Goal: Complete application form: Complete application form

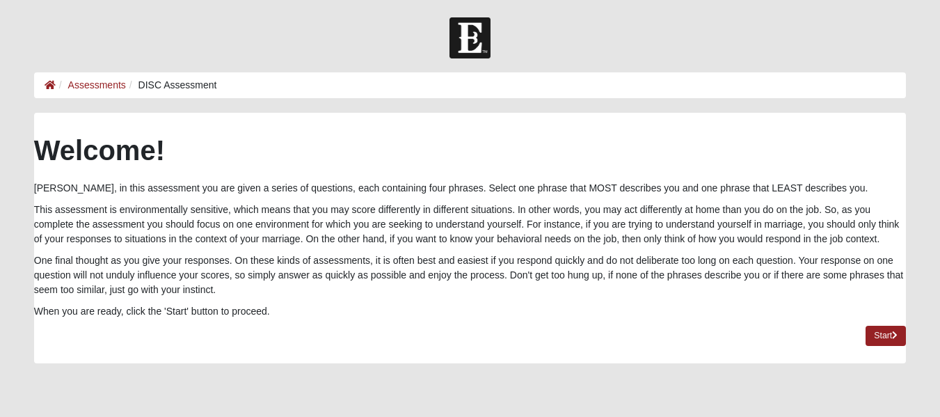
scroll to position [93, 0]
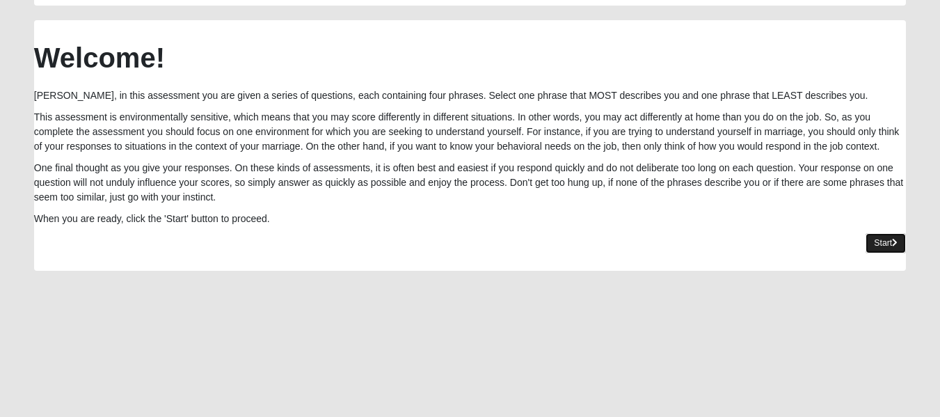
click at [881, 245] on link "Start" at bounding box center [886, 243] width 40 height 20
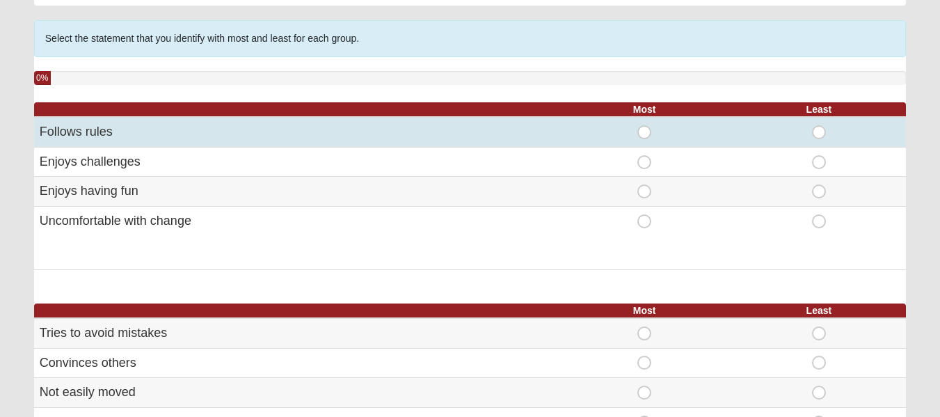
click at [644, 125] on span "Most" at bounding box center [644, 125] width 0 height 0
click at [644, 135] on input "Most" at bounding box center [648, 132] width 9 height 14
radio input "true"
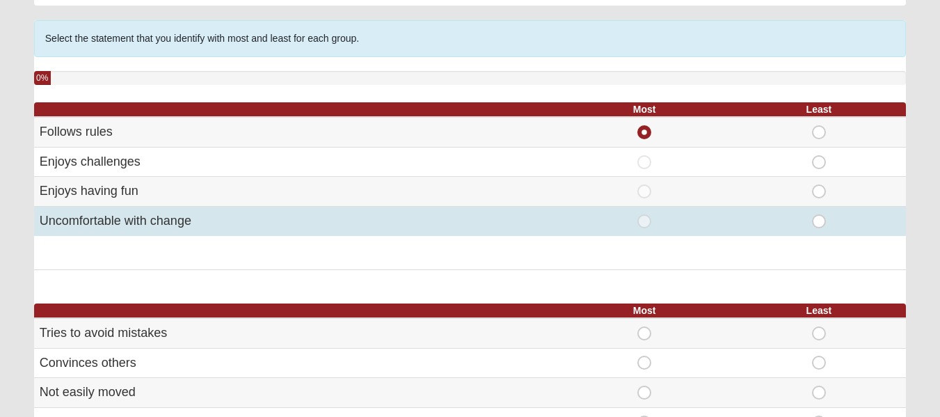
click at [819, 214] on span "Least" at bounding box center [819, 214] width 0 height 0
click at [820, 222] on input "Least" at bounding box center [823, 221] width 9 height 14
radio input "true"
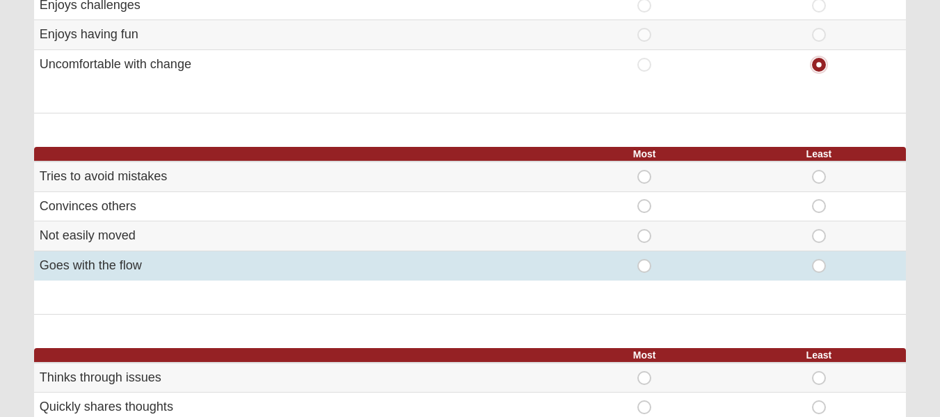
scroll to position [278, 0]
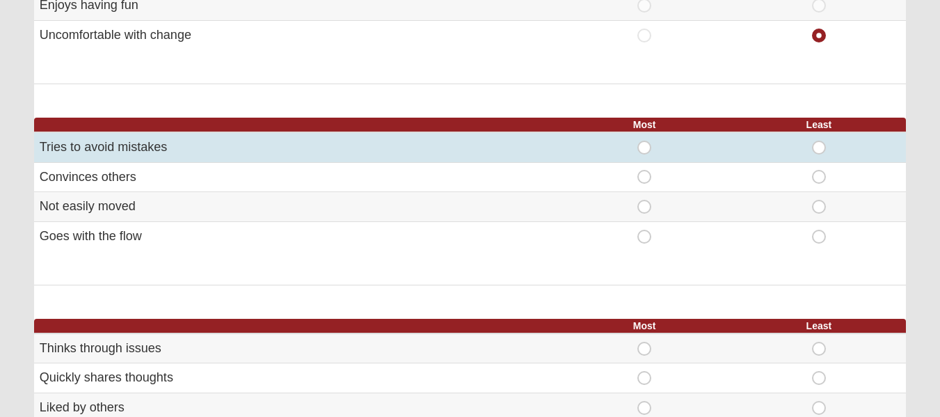
click at [644, 141] on span "Most" at bounding box center [644, 141] width 0 height 0
click at [644, 148] on input "Most" at bounding box center [648, 148] width 9 height 14
radio input "true"
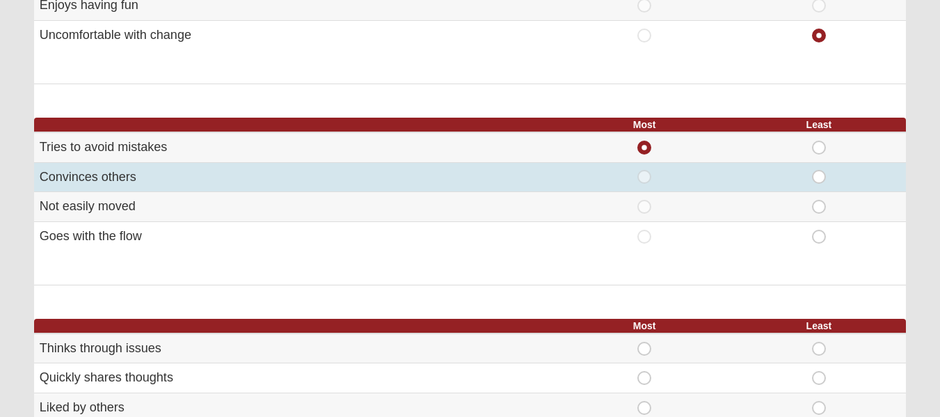
click at [819, 170] on span "Least" at bounding box center [819, 170] width 0 height 0
click at [819, 177] on input "Least" at bounding box center [823, 177] width 9 height 14
radio input "true"
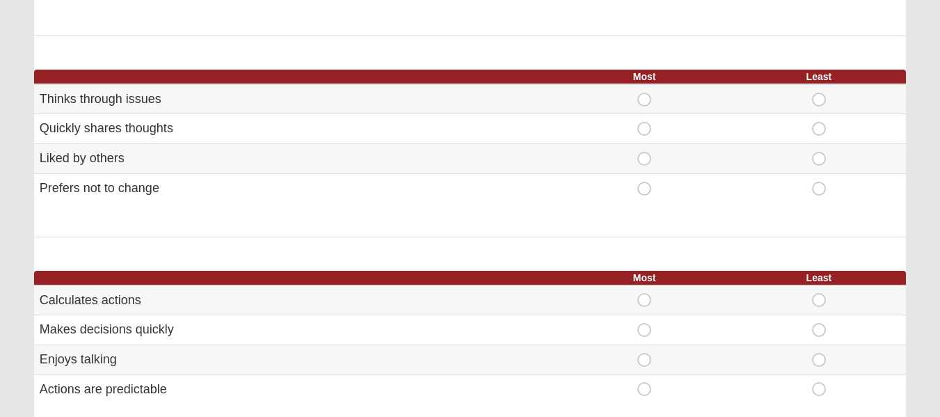
scroll to position [557, 0]
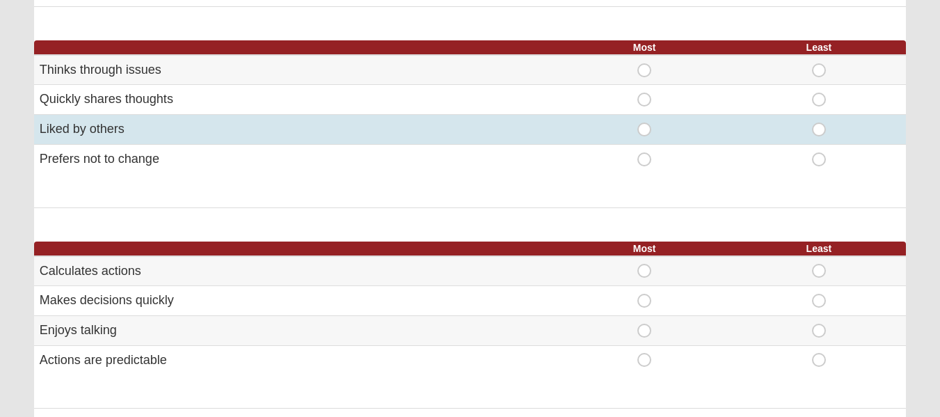
click at [644, 122] on span "Most" at bounding box center [644, 122] width 0 height 0
click at [645, 129] on input "Most" at bounding box center [648, 129] width 9 height 14
radio input "true"
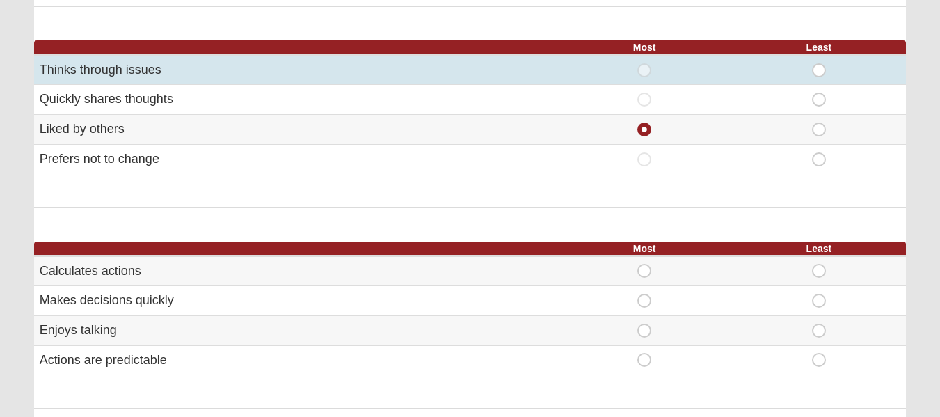
click at [819, 63] on span "Least" at bounding box center [819, 63] width 0 height 0
click at [819, 73] on input "Least" at bounding box center [823, 70] width 9 height 14
radio input "true"
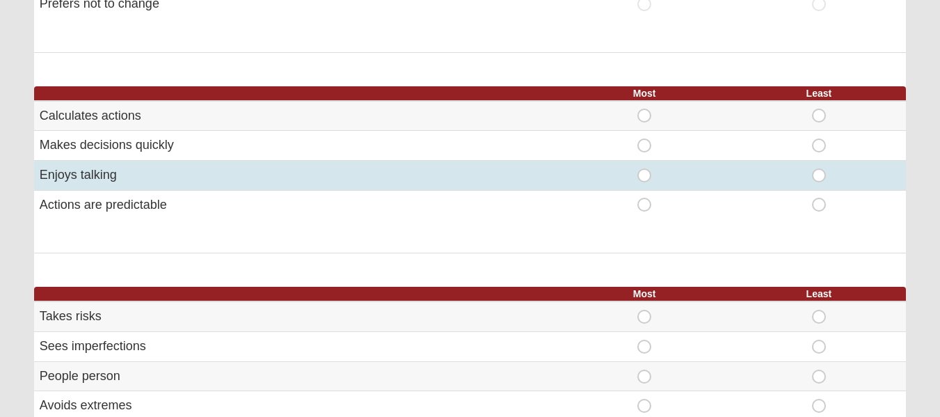
scroll to position [742, 0]
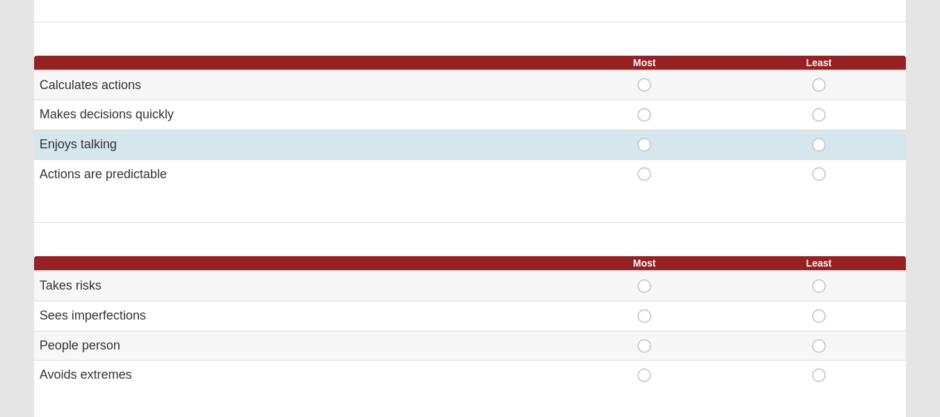
click at [644, 138] on span "Most" at bounding box center [644, 138] width 0 height 0
click at [645, 143] on input "Most" at bounding box center [648, 145] width 9 height 14
radio input "true"
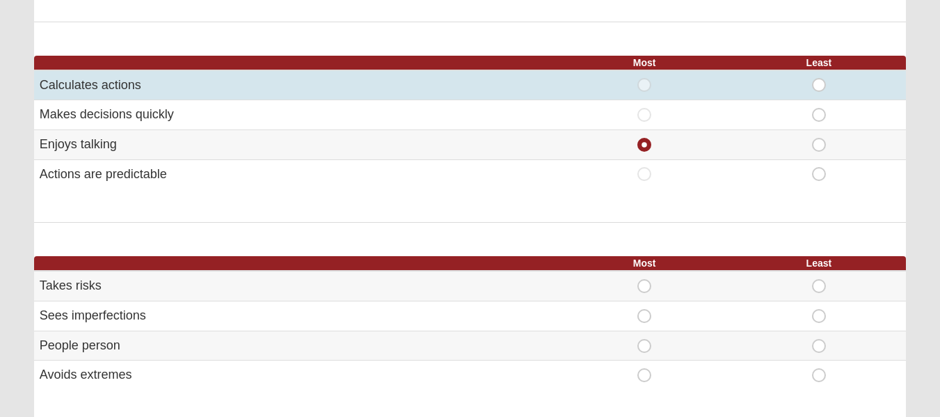
click at [819, 78] on span "Least" at bounding box center [819, 78] width 0 height 0
click at [819, 86] on input "Least" at bounding box center [823, 85] width 9 height 14
radio input "true"
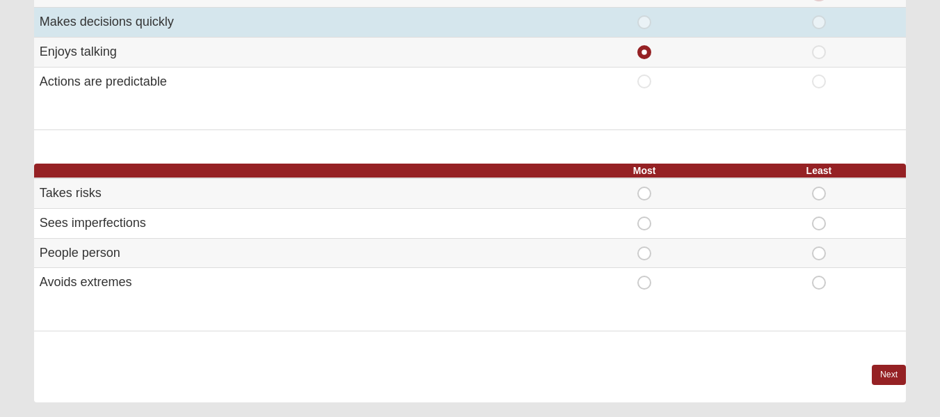
scroll to position [928, 0]
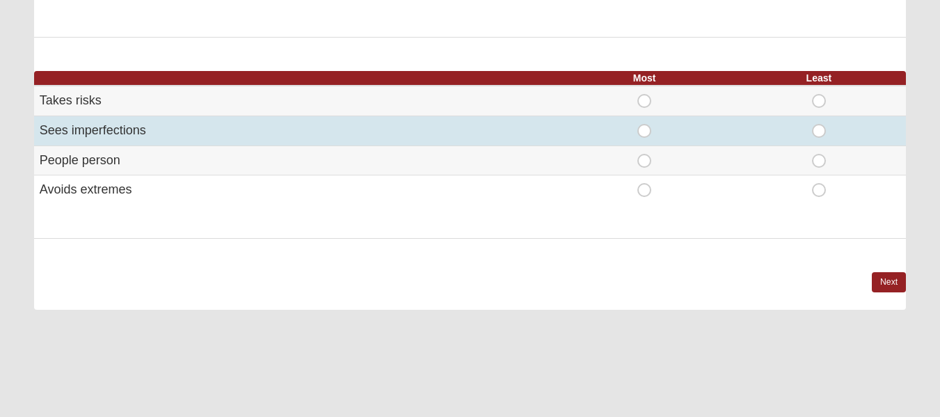
click at [644, 124] on span "Most" at bounding box center [644, 124] width 0 height 0
click at [644, 132] on input "Most" at bounding box center [648, 131] width 9 height 14
radio input "true"
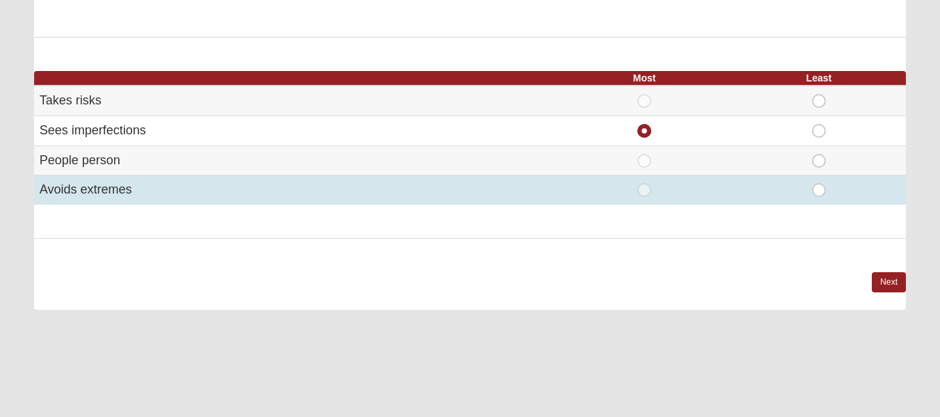
click at [819, 183] on span "Least" at bounding box center [819, 183] width 0 height 0
click at [820, 193] on input "Least" at bounding box center [823, 190] width 9 height 14
radio input "true"
click at [819, 183] on span "Least" at bounding box center [819, 183] width 0 height 0
click at [819, 190] on input "Least" at bounding box center [823, 190] width 9 height 14
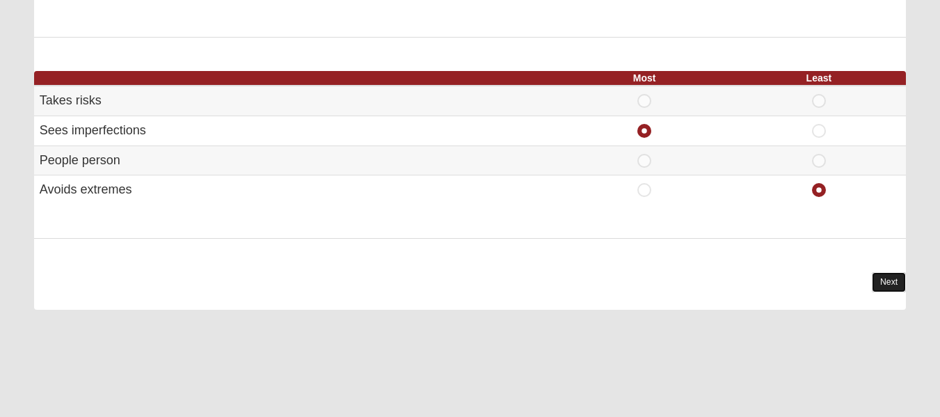
click at [884, 279] on link "Next" at bounding box center [889, 282] width 34 height 20
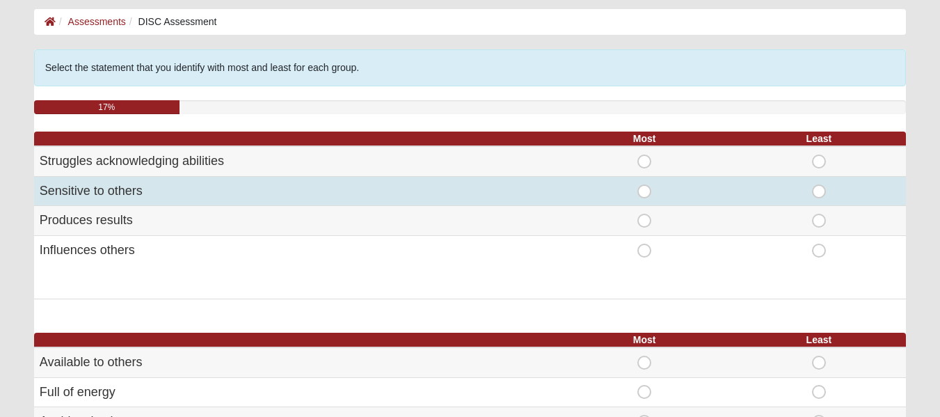
scroll to position [93, 0]
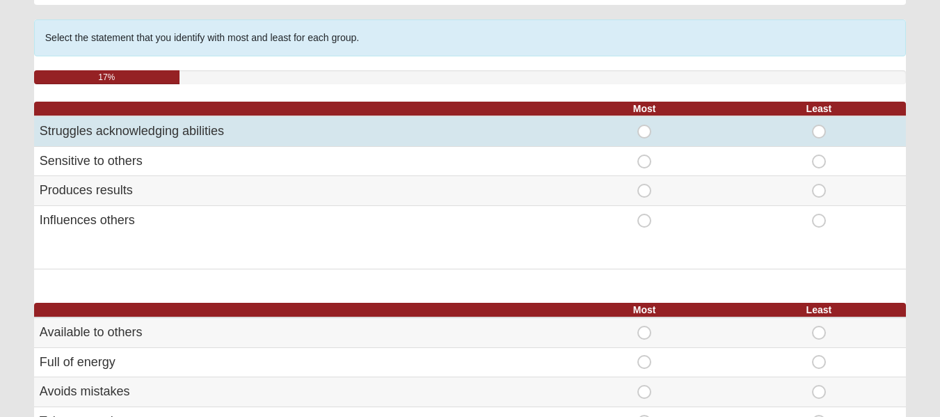
click at [644, 125] on span "Most" at bounding box center [644, 125] width 0 height 0
click at [644, 130] on input "Most" at bounding box center [648, 132] width 9 height 14
radio input "true"
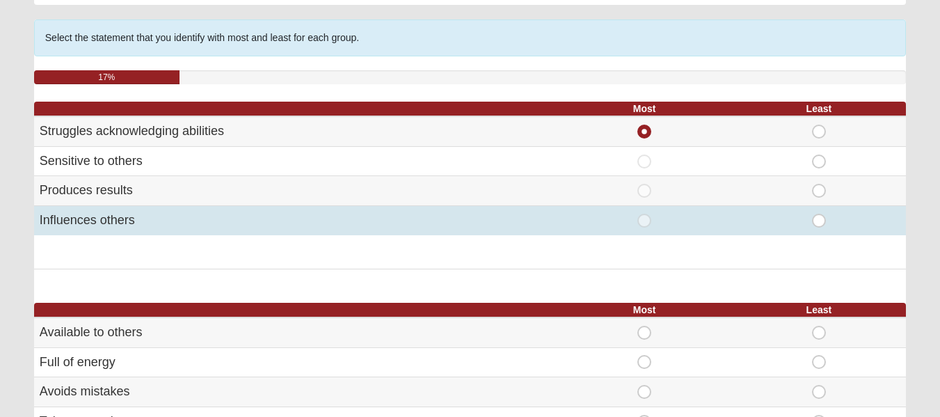
click at [819, 214] on span "Least" at bounding box center [819, 214] width 0 height 0
click at [823, 221] on input "Least" at bounding box center [823, 221] width 9 height 14
radio input "true"
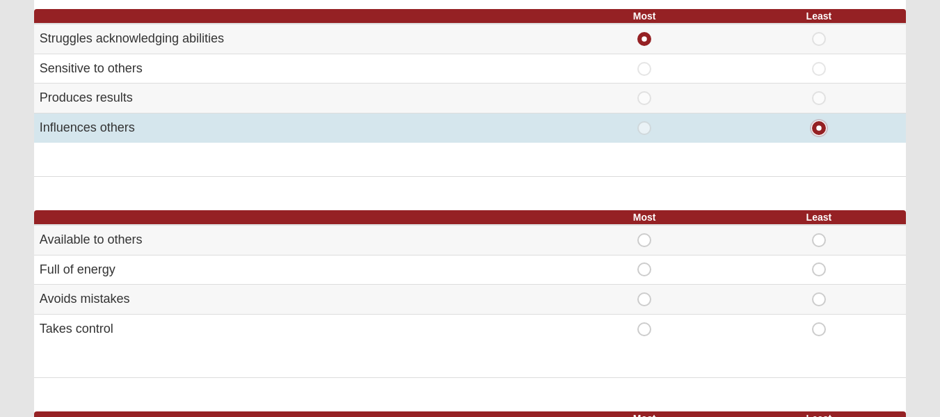
scroll to position [278, 0]
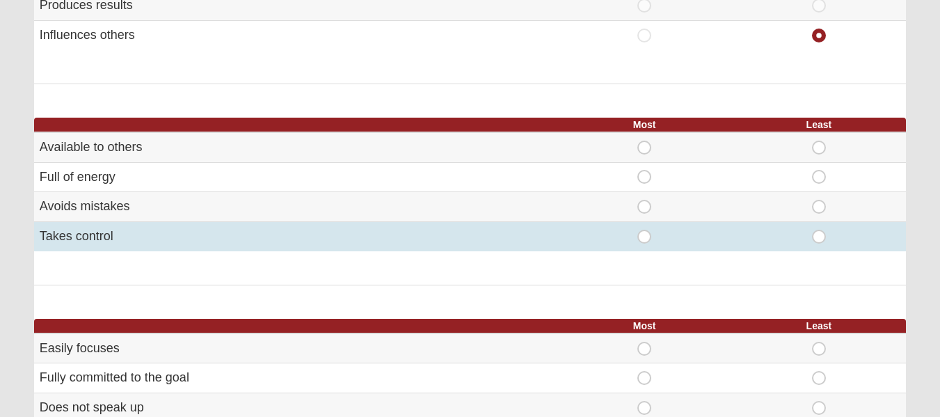
click at [819, 230] on span "Least" at bounding box center [819, 230] width 0 height 0
click at [819, 234] on input "Least" at bounding box center [823, 237] width 9 height 14
radio input "true"
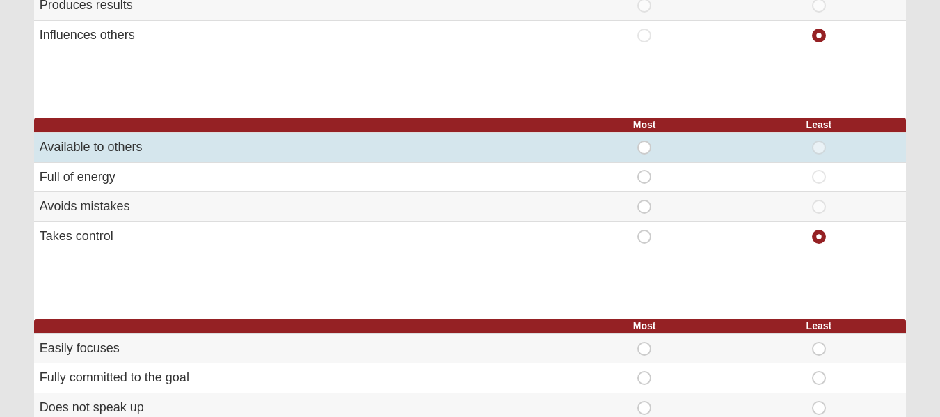
click at [644, 141] on span "Most" at bounding box center [644, 141] width 0 height 0
click at [645, 150] on input "Most" at bounding box center [648, 148] width 9 height 14
radio input "true"
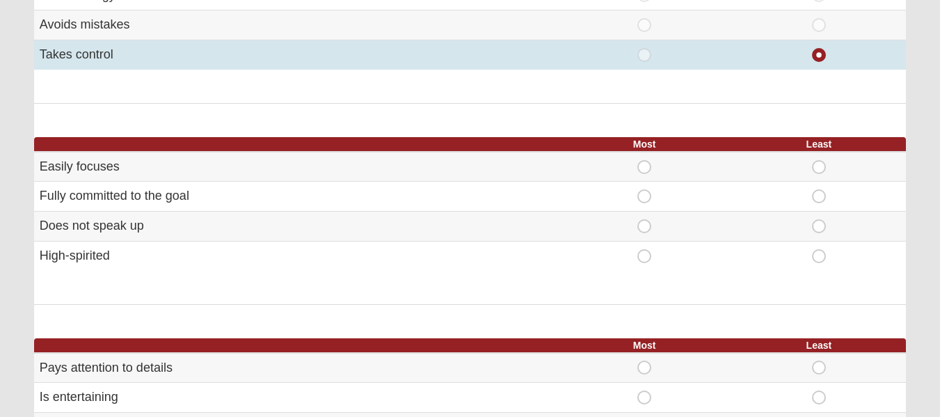
scroll to position [464, 0]
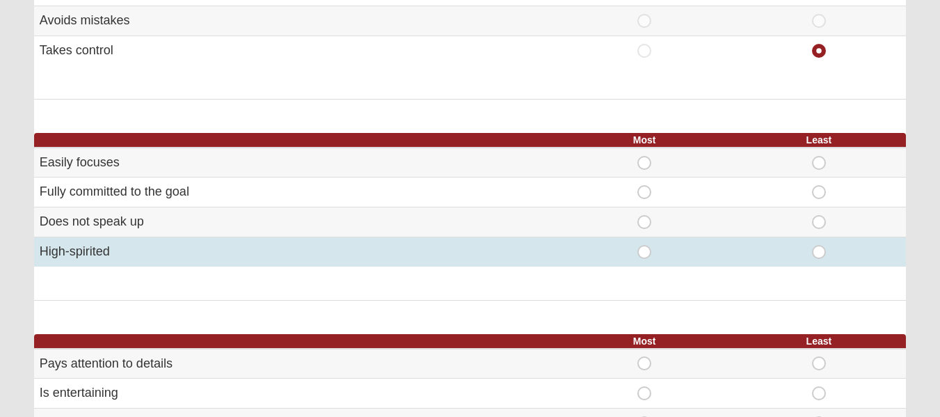
click at [819, 245] on span "Least" at bounding box center [819, 245] width 0 height 0
click at [820, 251] on input "Least" at bounding box center [823, 252] width 9 height 14
radio input "true"
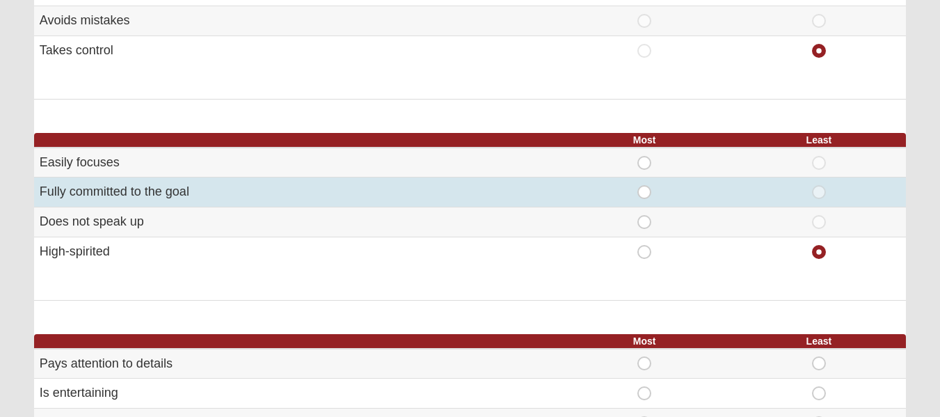
click at [644, 185] on span "Most" at bounding box center [644, 185] width 0 height 0
click at [645, 189] on input "Most" at bounding box center [648, 192] width 9 height 14
radio input "true"
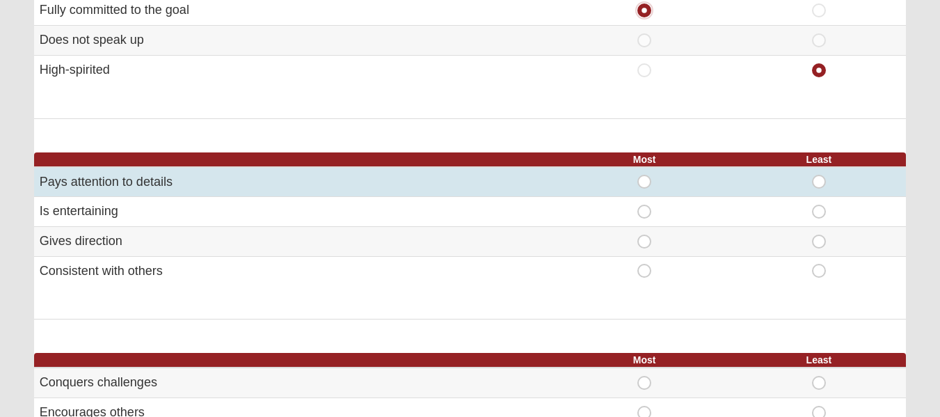
scroll to position [650, 0]
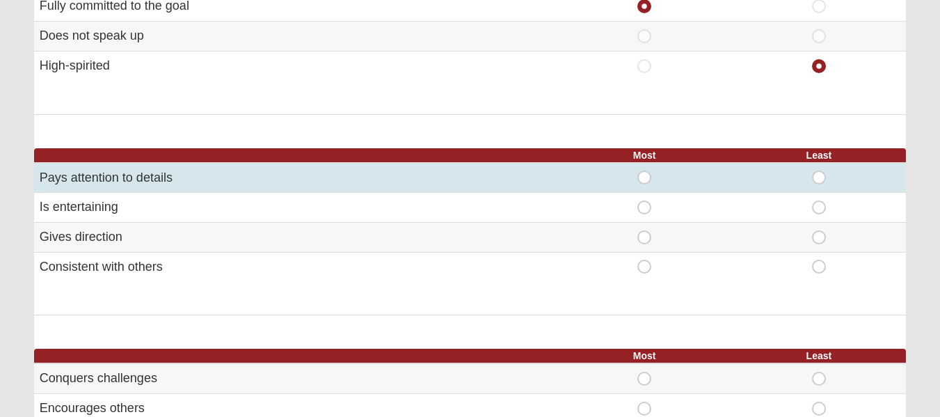
click at [644, 170] on span "Most" at bounding box center [644, 170] width 0 height 0
click at [645, 177] on input "Most" at bounding box center [648, 177] width 9 height 14
radio input "true"
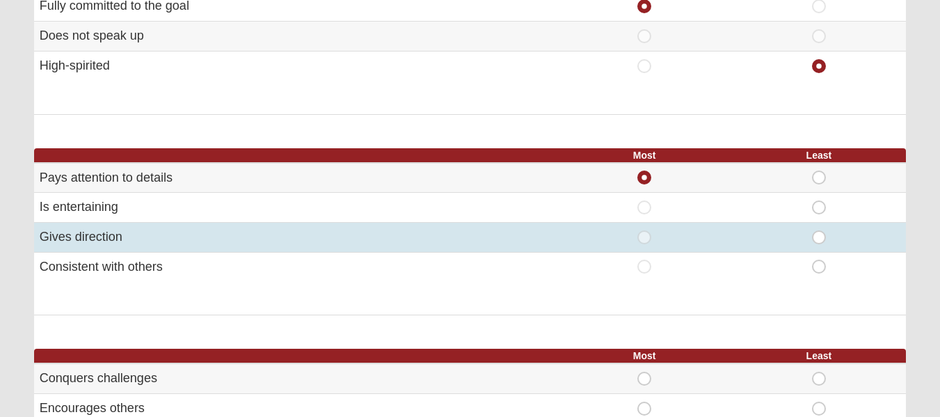
click at [819, 230] on span "Least" at bounding box center [819, 230] width 0 height 0
click at [820, 239] on input "Least" at bounding box center [823, 237] width 9 height 14
radio input "true"
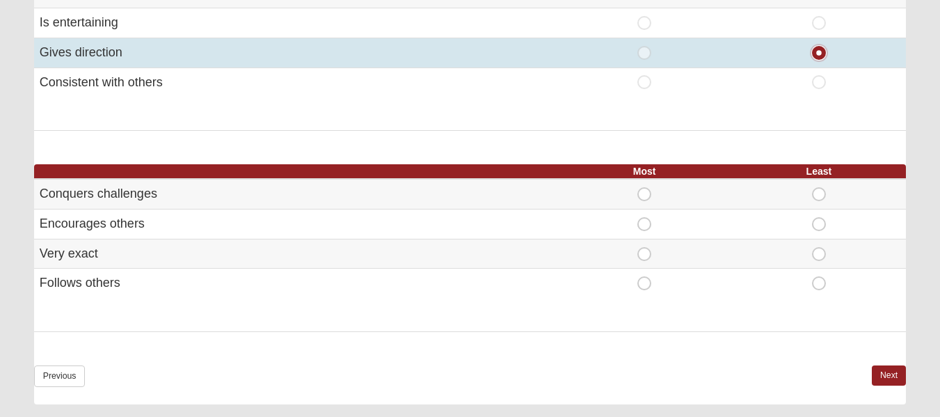
scroll to position [835, 0]
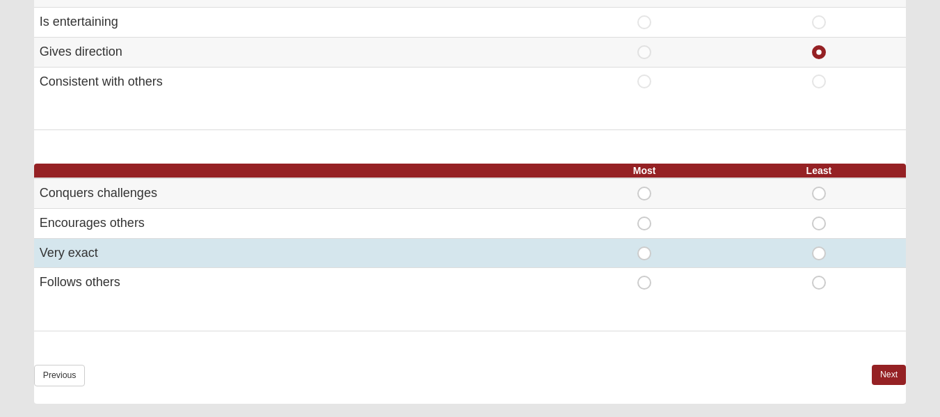
click at [644, 246] on span "Most" at bounding box center [644, 246] width 0 height 0
click at [645, 254] on input "Most" at bounding box center [648, 253] width 9 height 14
radio input "true"
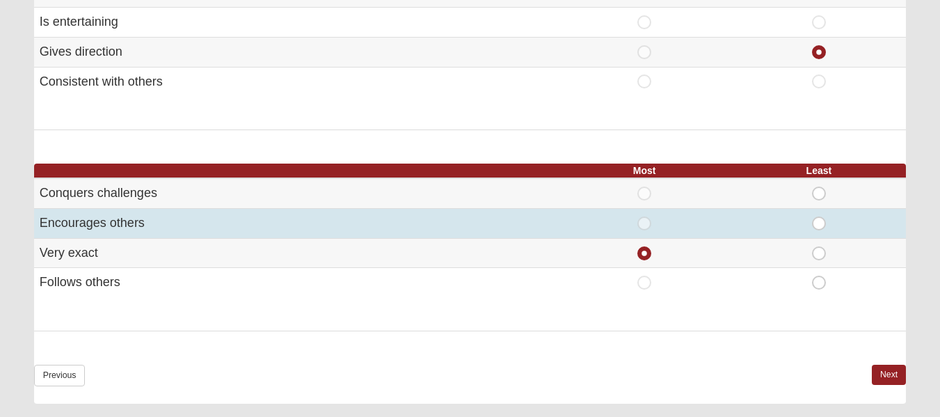
click at [644, 216] on span "Most" at bounding box center [644, 216] width 0 height 0
click at [644, 225] on input "Most" at bounding box center [648, 223] width 9 height 14
radio input "true"
radio input "false"
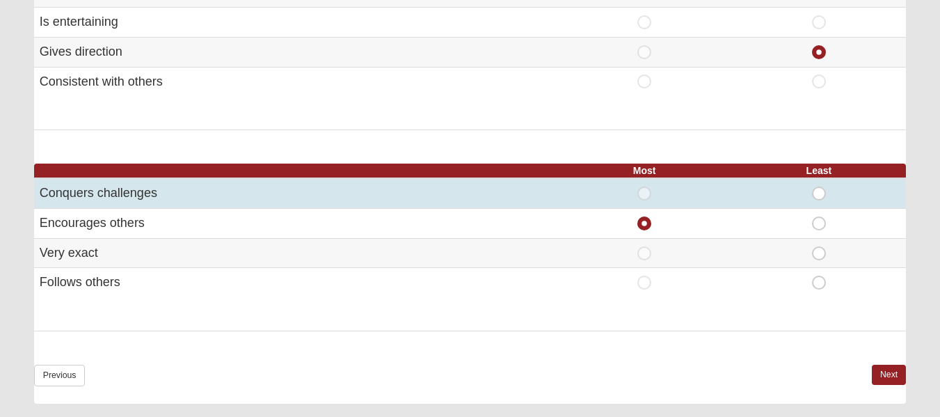
click at [819, 186] on span "Least" at bounding box center [819, 186] width 0 height 0
click at [819, 193] on input "Least" at bounding box center [823, 193] width 9 height 14
radio input "true"
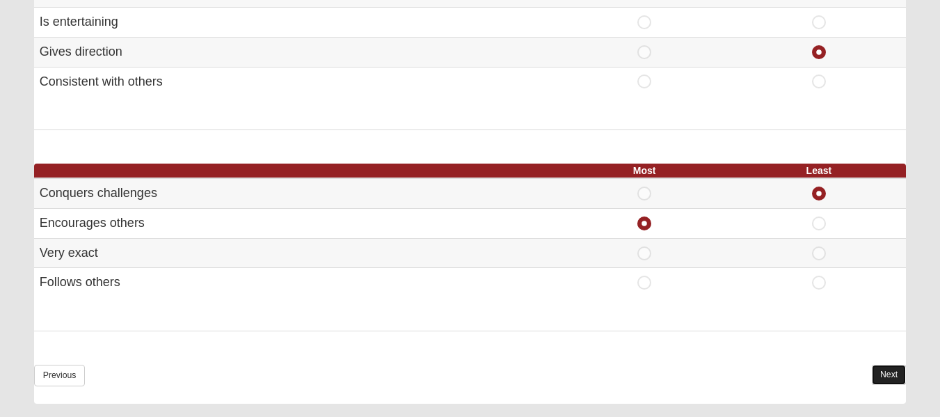
click at [899, 372] on link "Next" at bounding box center [889, 375] width 34 height 20
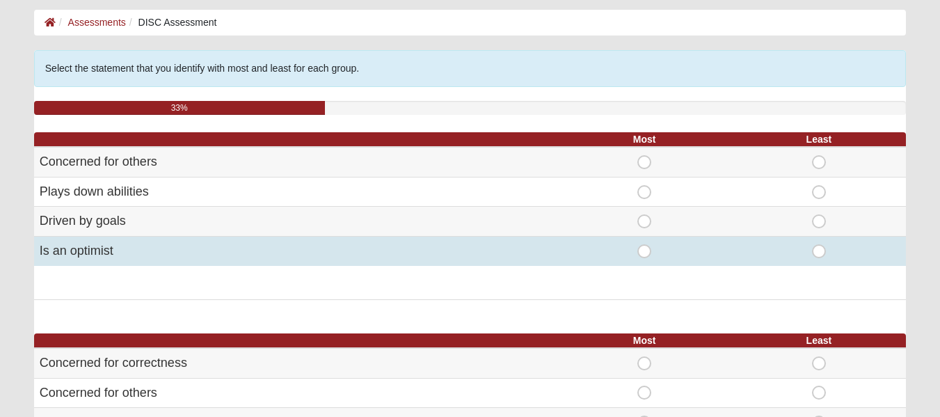
scroll to position [93, 0]
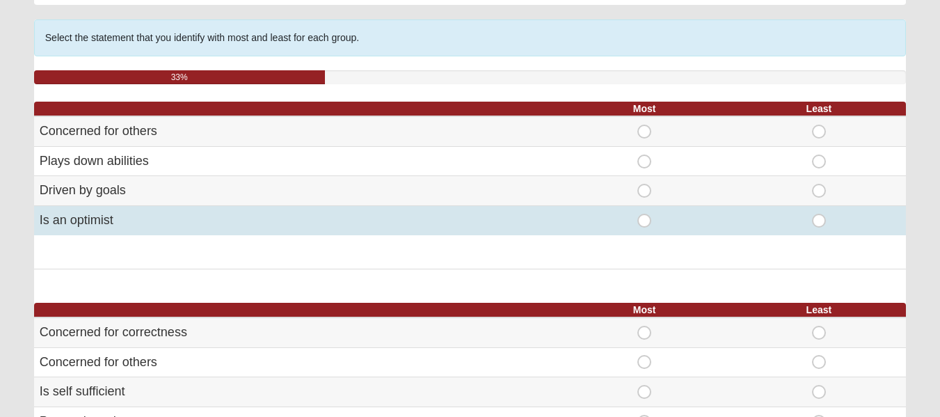
click at [819, 214] on span "Least" at bounding box center [819, 214] width 0 height 0
click at [820, 219] on input "Least" at bounding box center [823, 221] width 9 height 14
radio input "true"
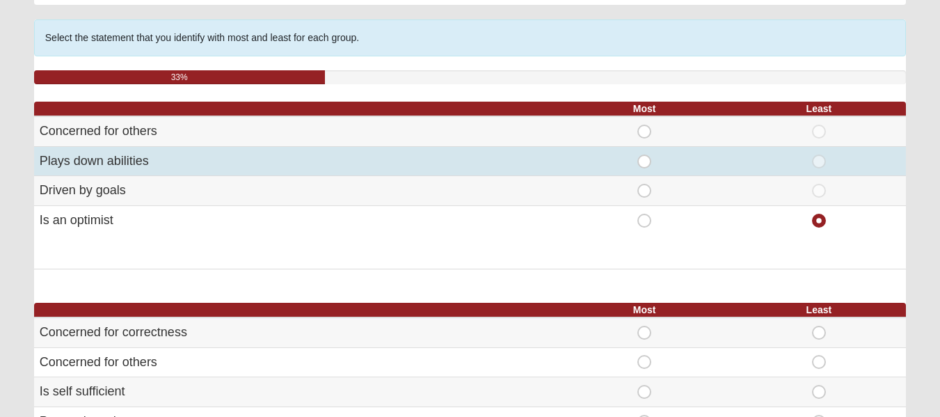
click at [644, 154] on span "Most" at bounding box center [644, 154] width 0 height 0
click at [645, 161] on input "Most" at bounding box center [648, 161] width 9 height 14
radio input "true"
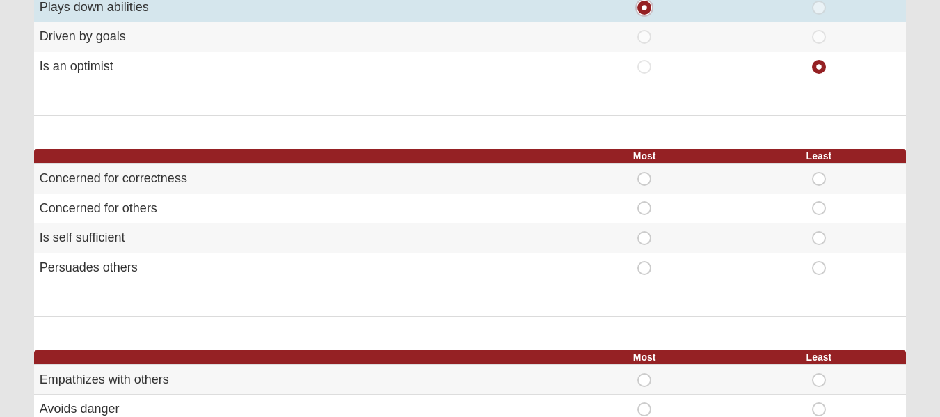
scroll to position [278, 0]
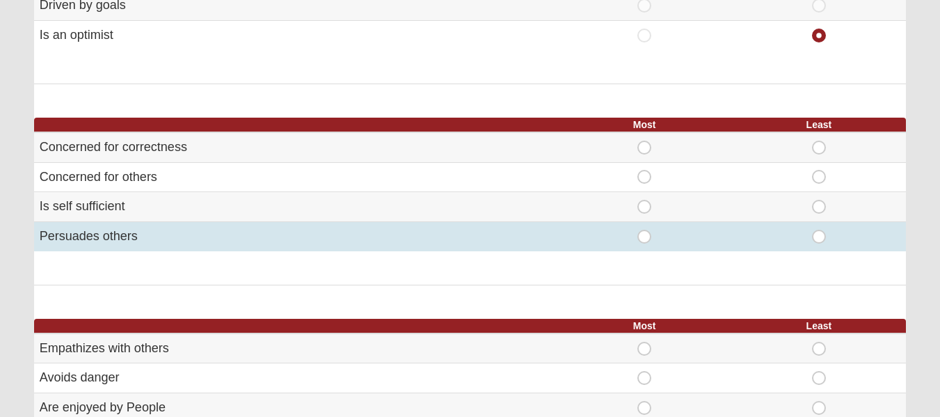
click at [826, 237] on div "Least" at bounding box center [819, 237] width 158 height 14
click at [819, 230] on span "Least" at bounding box center [819, 230] width 0 height 0
click at [819, 233] on input "Least" at bounding box center [823, 237] width 9 height 14
radio input "true"
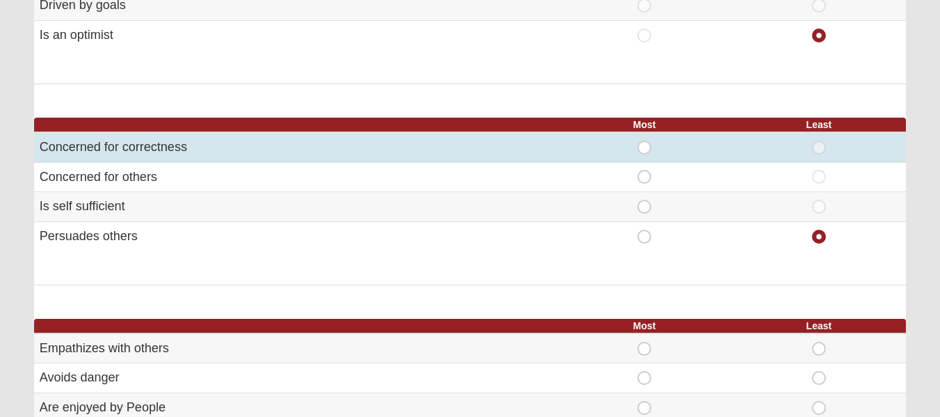
click at [644, 141] on span "Most" at bounding box center [644, 141] width 0 height 0
click at [646, 147] on input "Most" at bounding box center [648, 148] width 9 height 14
radio input "true"
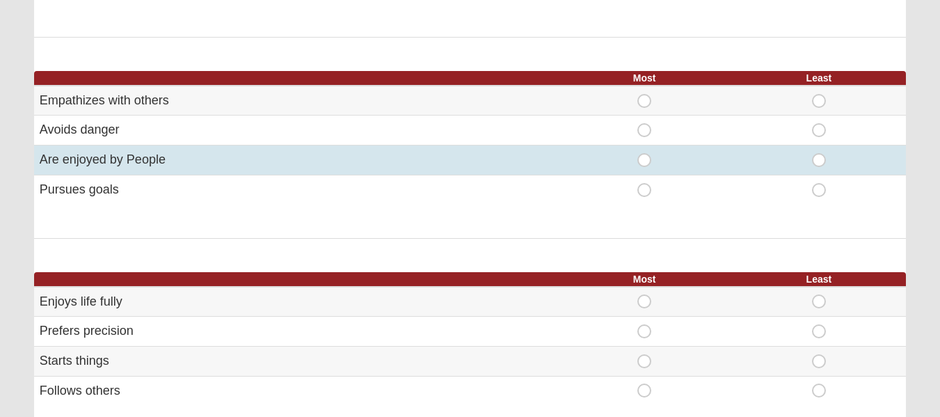
scroll to position [557, 0]
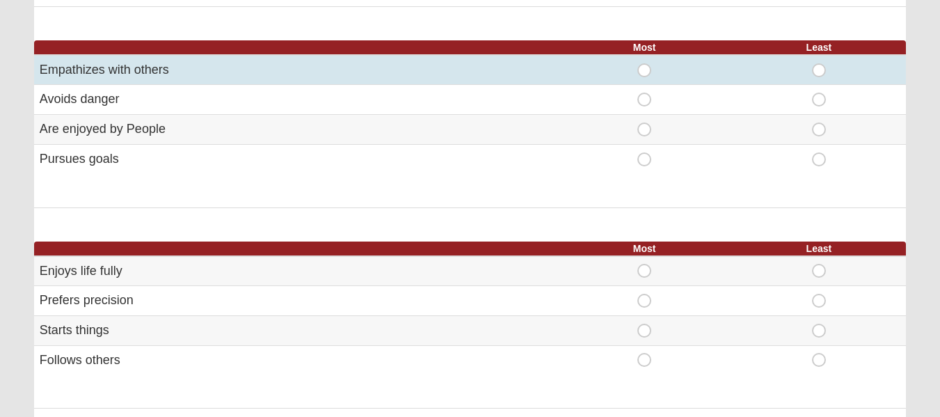
click at [644, 63] on span "Most" at bounding box center [644, 63] width 0 height 0
click at [644, 70] on input "Most" at bounding box center [648, 70] width 9 height 14
radio input "true"
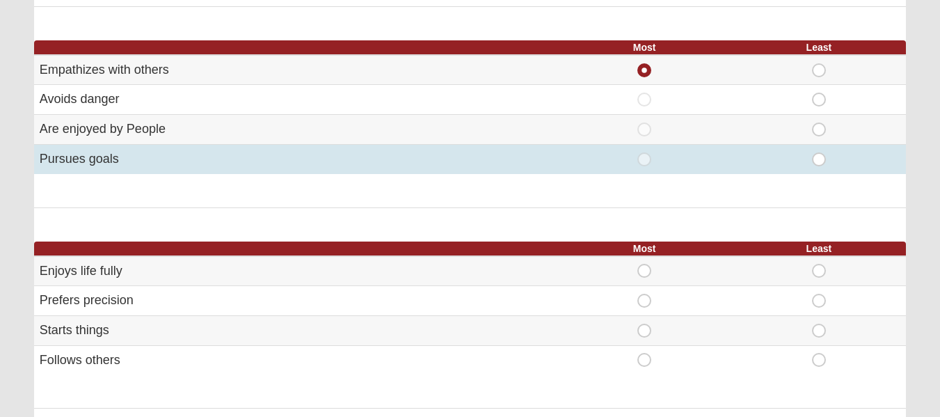
click at [819, 152] on span "Least" at bounding box center [819, 152] width 0 height 0
click at [819, 158] on input "Least" at bounding box center [823, 159] width 9 height 14
radio input "true"
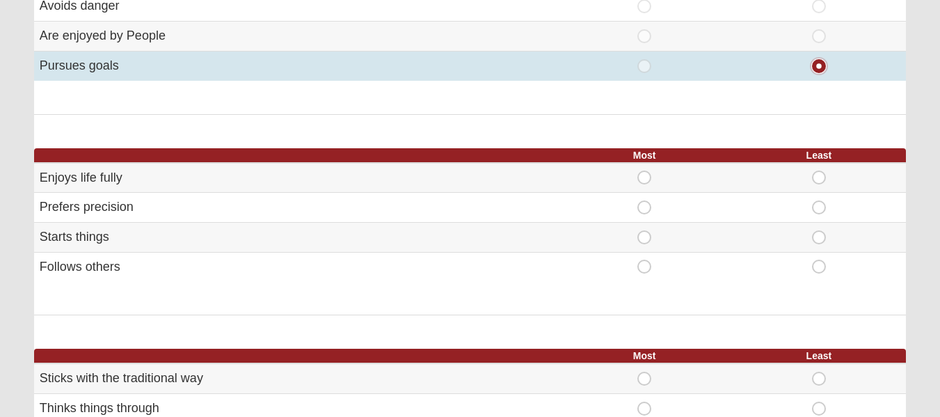
scroll to position [742, 0]
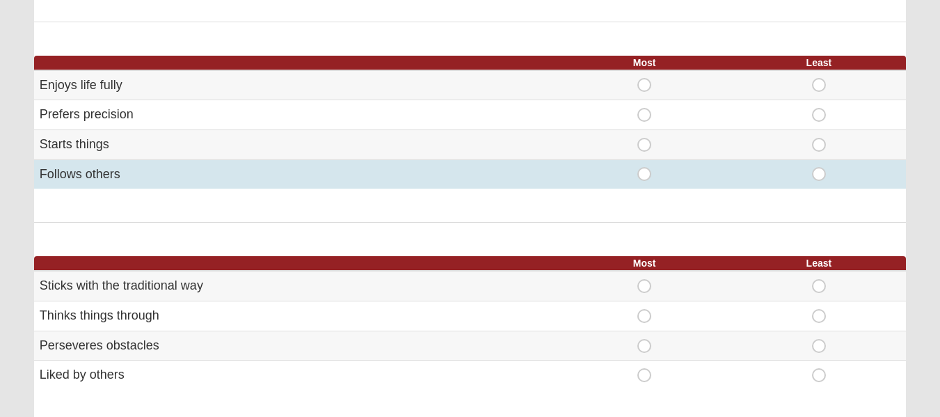
click at [644, 167] on span "Most" at bounding box center [644, 167] width 0 height 0
click at [646, 173] on input "Most" at bounding box center [648, 174] width 9 height 14
radio input "true"
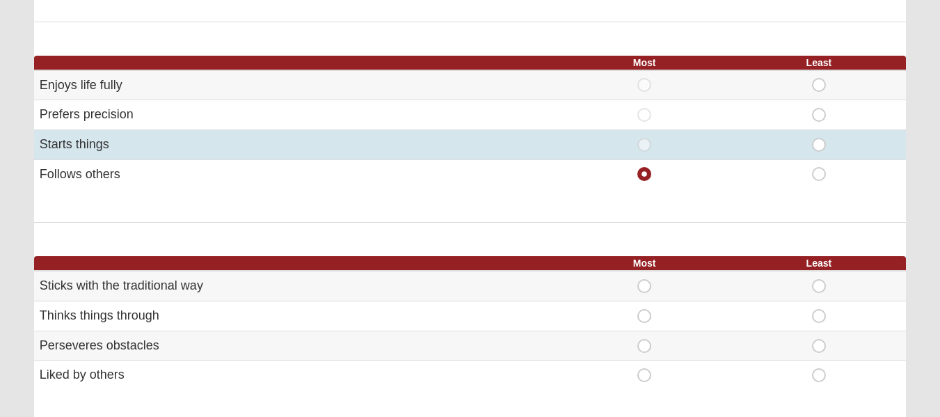
click at [819, 138] on span "Least" at bounding box center [819, 138] width 0 height 0
click at [820, 145] on input "Least" at bounding box center [823, 145] width 9 height 14
radio input "true"
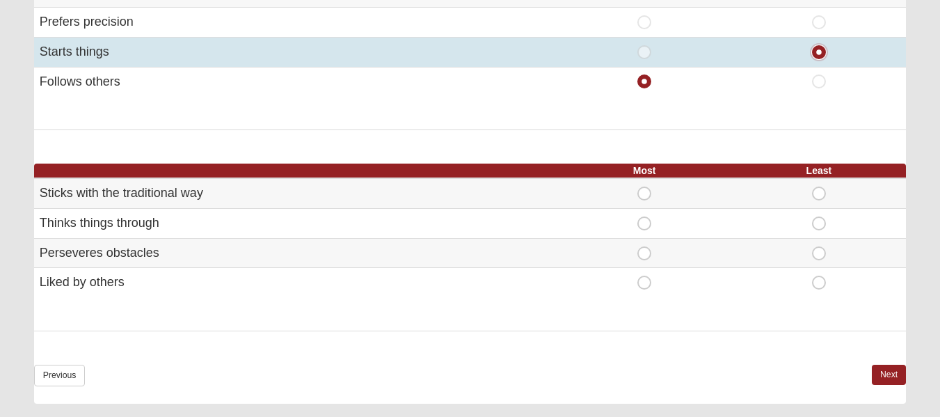
scroll to position [928, 0]
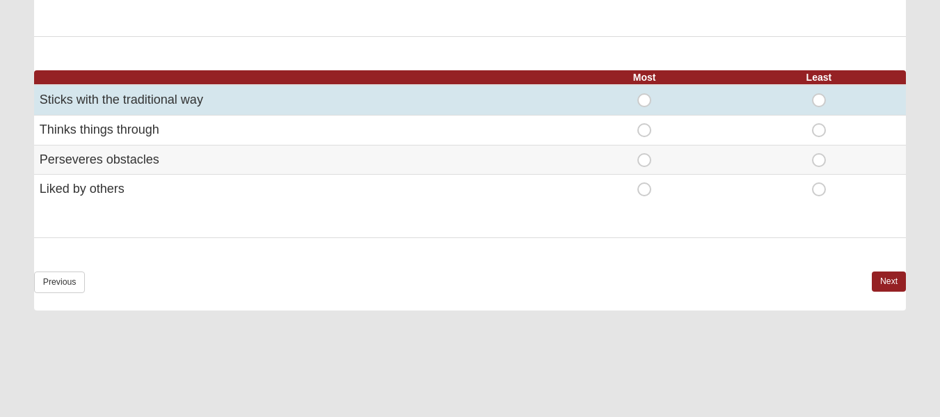
click at [819, 93] on span "Least" at bounding box center [819, 93] width 0 height 0
click at [819, 101] on input "Least" at bounding box center [823, 100] width 9 height 14
radio input "true"
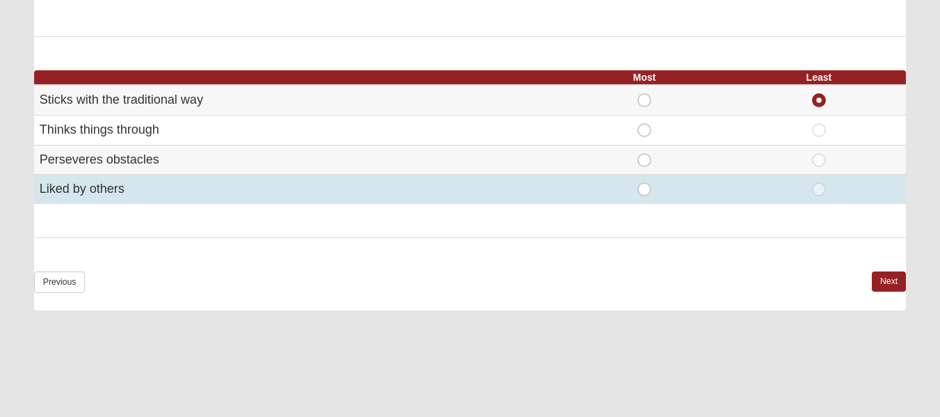
click at [644, 182] on span "Most" at bounding box center [644, 182] width 0 height 0
click at [645, 191] on input "Most" at bounding box center [648, 189] width 9 height 14
radio input "true"
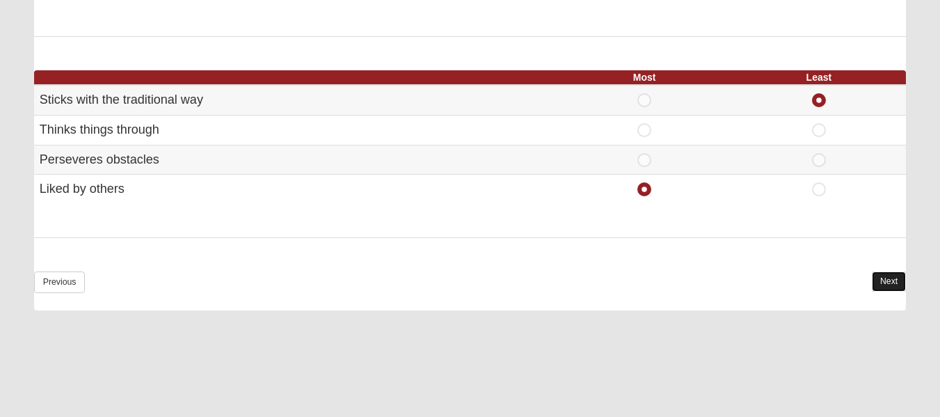
click at [894, 280] on link "Next" at bounding box center [889, 281] width 34 height 20
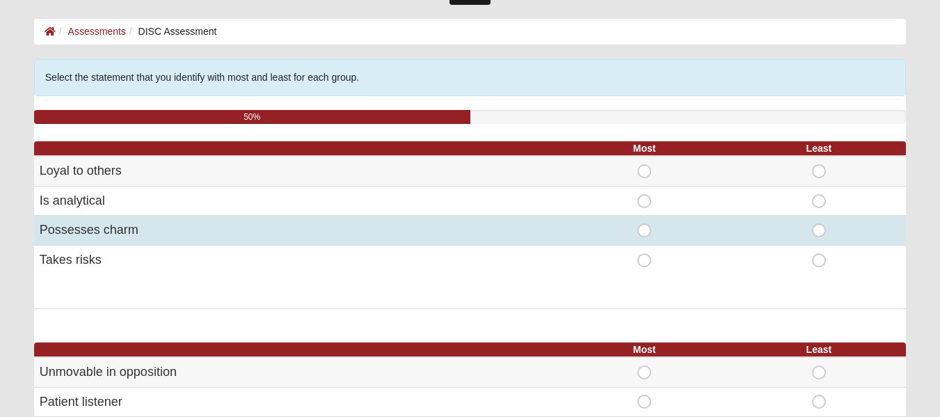
scroll to position [93, 0]
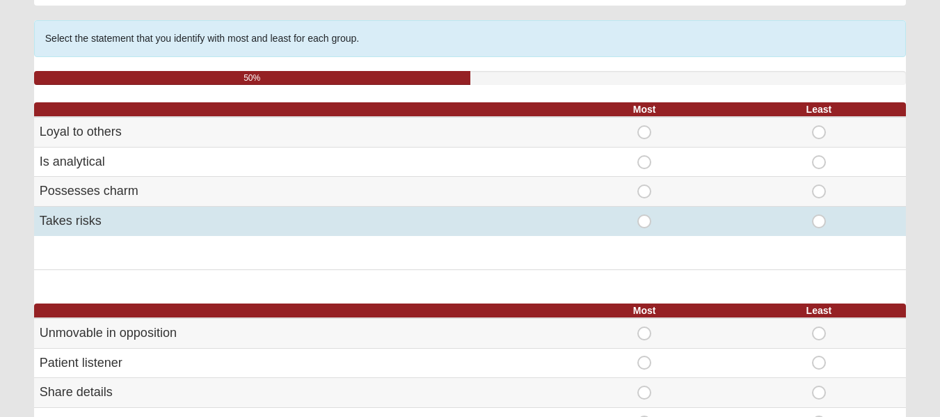
click at [819, 214] on span "Least" at bounding box center [819, 214] width 0 height 0
click at [819, 221] on input "Least" at bounding box center [823, 221] width 9 height 14
radio input "true"
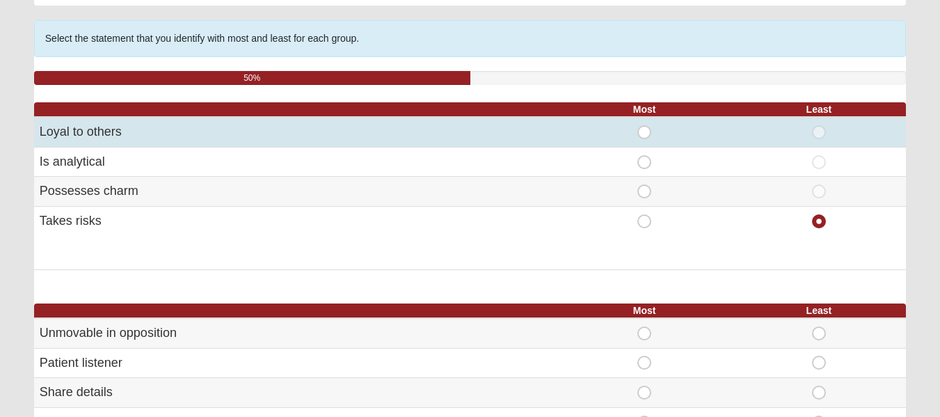
click at [644, 125] on span "Most" at bounding box center [644, 125] width 0 height 0
click at [644, 131] on input "Most" at bounding box center [648, 132] width 9 height 14
radio input "true"
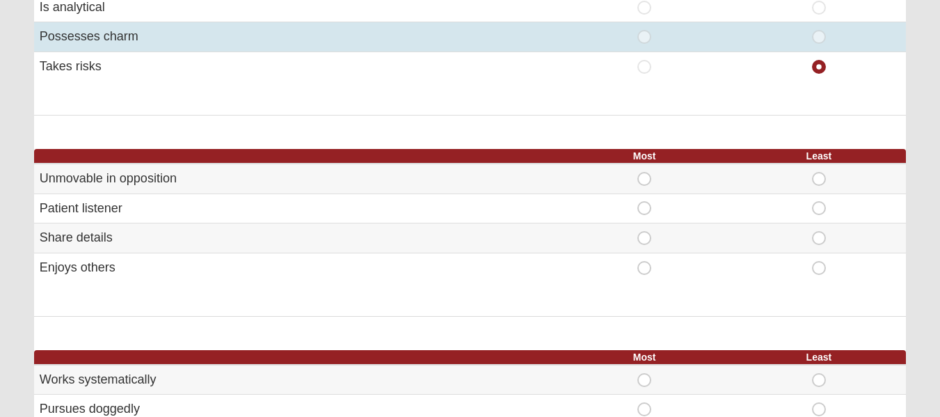
scroll to position [278, 0]
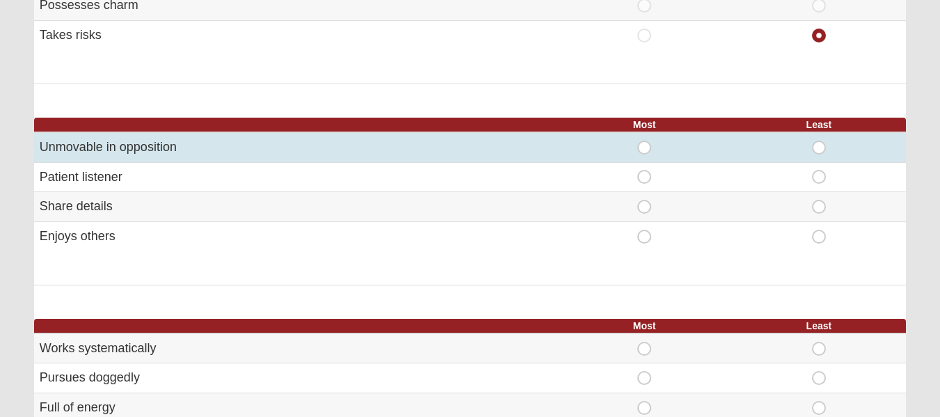
click at [819, 141] on span "Least" at bounding box center [819, 141] width 0 height 0
click at [819, 147] on input "Least" at bounding box center [823, 148] width 9 height 14
radio input "true"
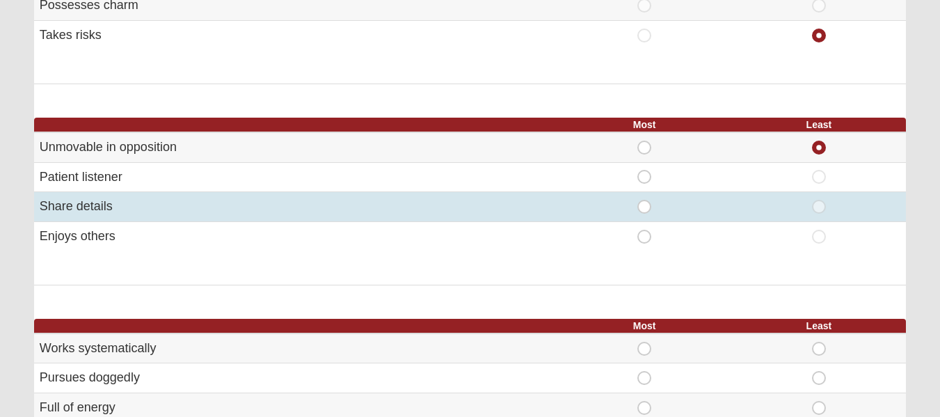
click at [644, 200] on span "Most" at bounding box center [644, 200] width 0 height 0
click at [646, 205] on input "Most" at bounding box center [648, 207] width 9 height 14
radio input "true"
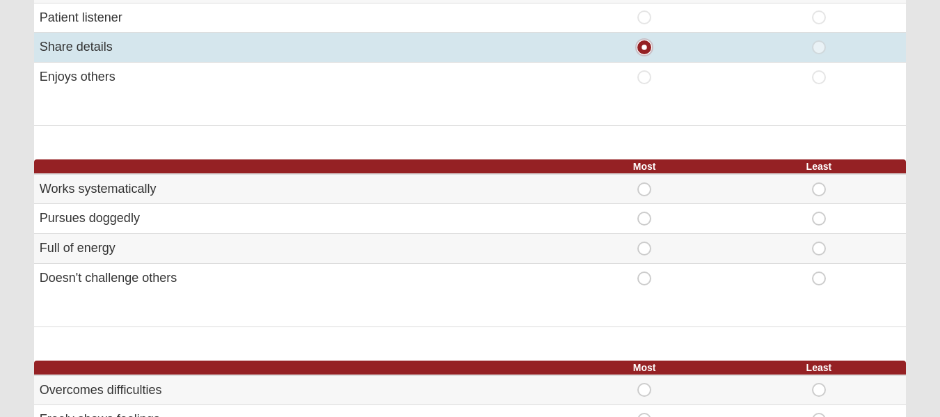
scroll to position [464, 0]
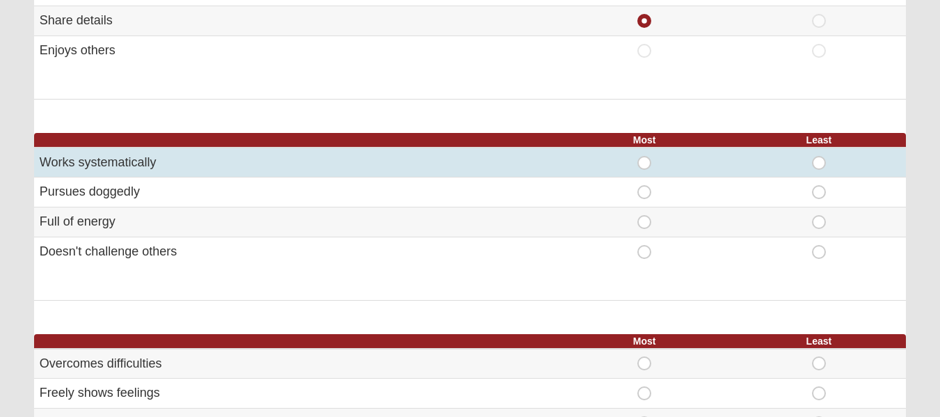
click at [644, 156] on span "Most" at bounding box center [644, 156] width 0 height 0
click at [646, 162] on input "Most" at bounding box center [648, 163] width 9 height 14
radio input "true"
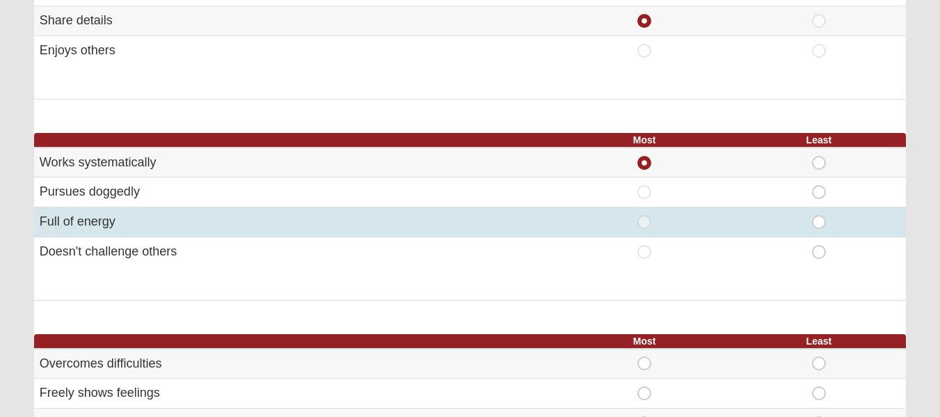
click at [819, 215] on span "Least" at bounding box center [819, 215] width 0 height 0
click at [819, 223] on input "Least" at bounding box center [823, 222] width 9 height 14
radio input "true"
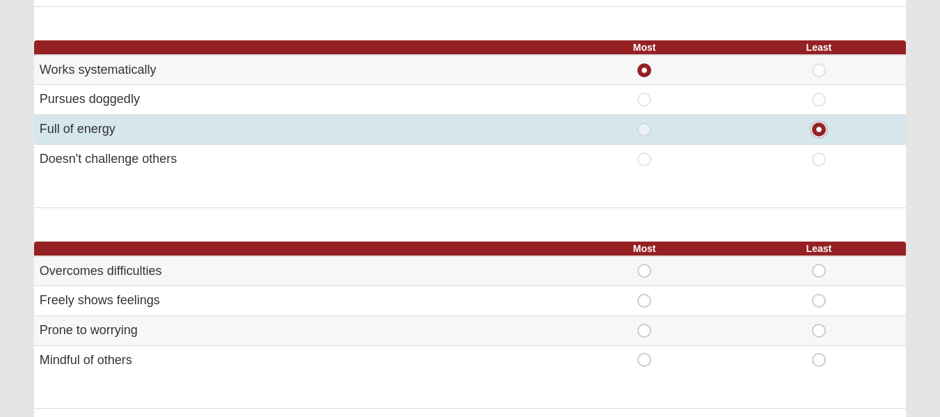
scroll to position [649, 0]
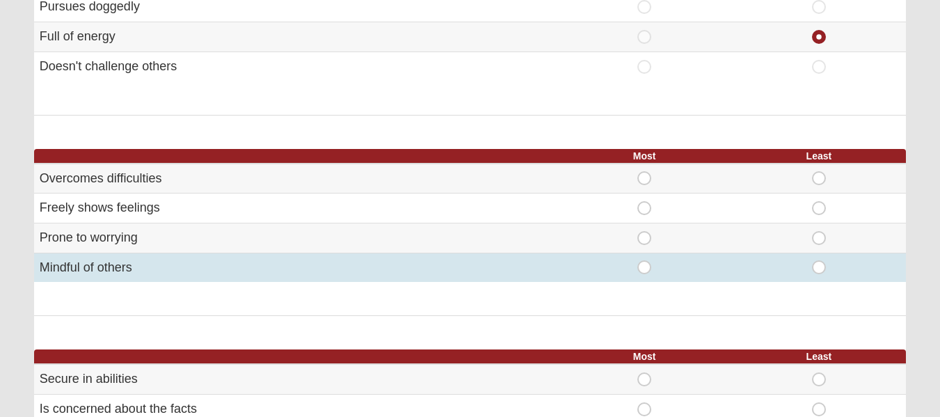
click at [644, 260] on span "Most" at bounding box center [644, 260] width 0 height 0
click at [647, 267] on input "Most" at bounding box center [648, 267] width 9 height 14
radio input "true"
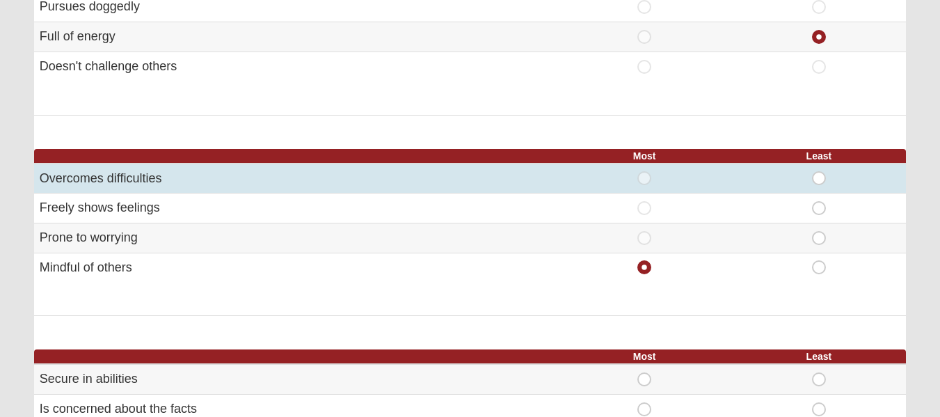
click at [819, 171] on span "Least" at bounding box center [819, 171] width 0 height 0
click at [819, 177] on input "Least" at bounding box center [823, 178] width 9 height 14
radio input "true"
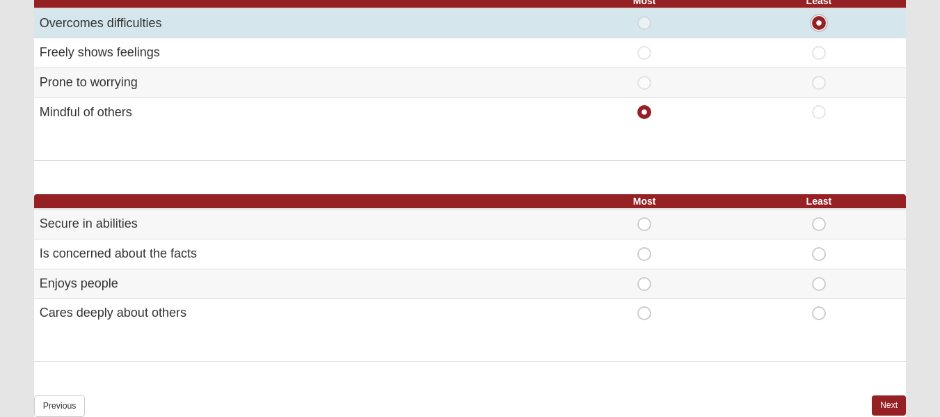
scroll to position [835, 0]
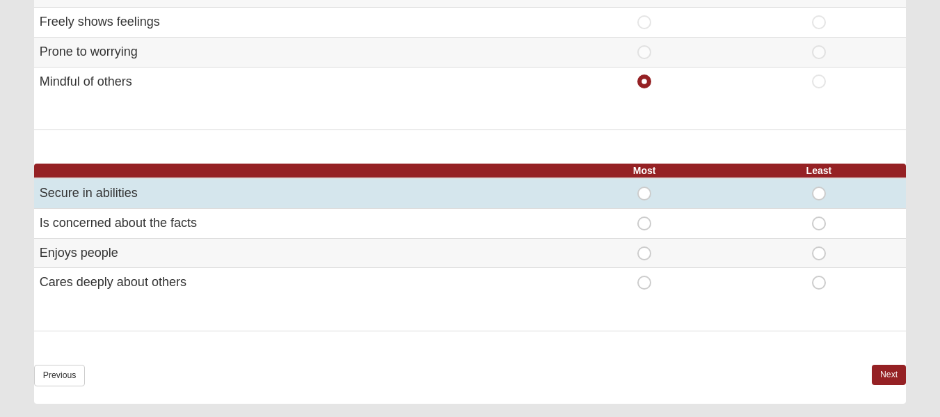
click at [819, 186] on span "Least" at bounding box center [819, 186] width 0 height 0
click at [820, 195] on input "Least" at bounding box center [823, 193] width 9 height 14
radio input "true"
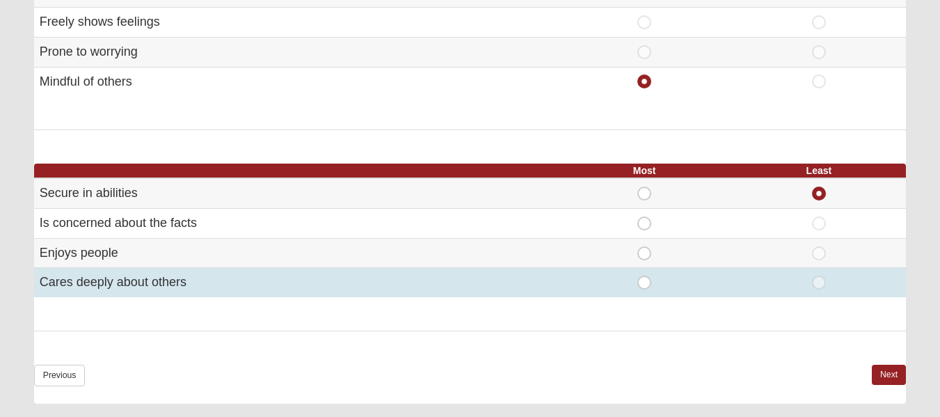
click at [644, 276] on span "Most" at bounding box center [644, 276] width 0 height 0
click at [644, 282] on input "Most" at bounding box center [648, 283] width 9 height 14
radio input "true"
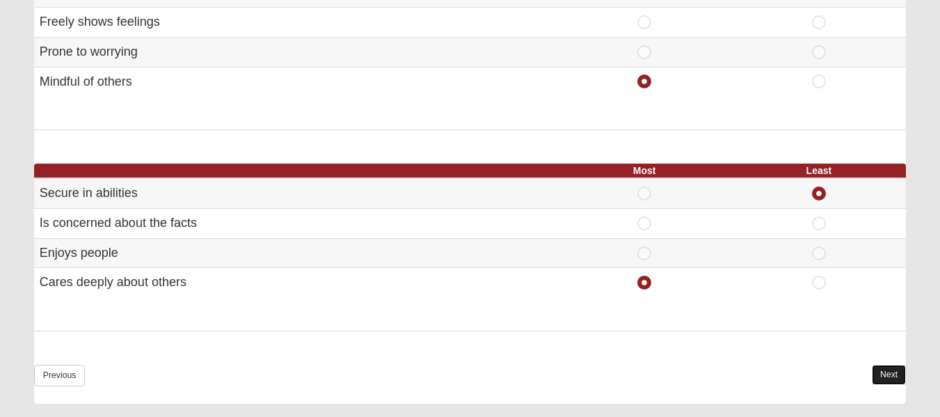
click at [895, 374] on link "Next" at bounding box center [889, 375] width 34 height 20
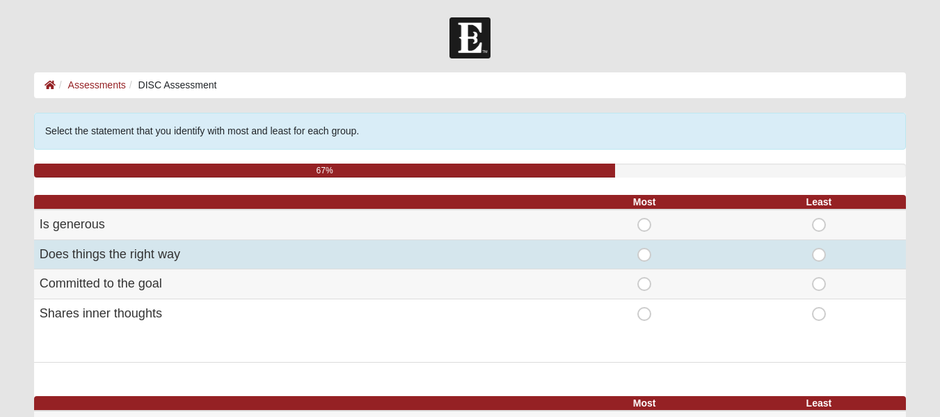
click at [644, 248] on span "Most" at bounding box center [644, 248] width 0 height 0
click at [646, 257] on input "Most" at bounding box center [648, 255] width 9 height 14
radio input "true"
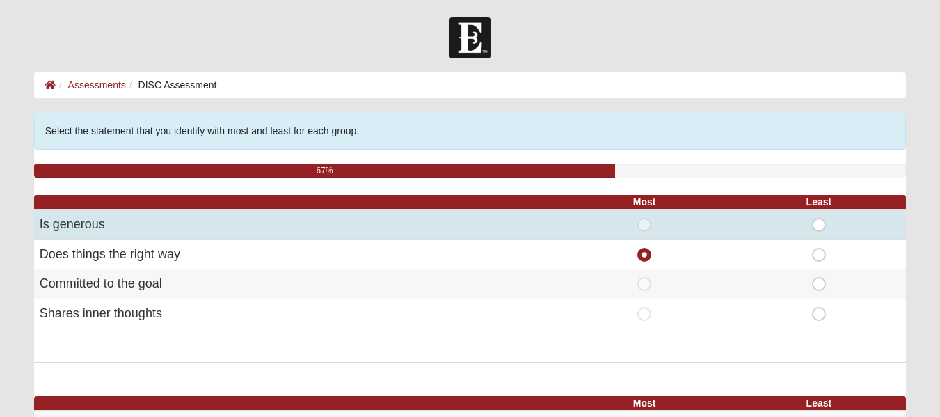
click at [819, 218] on span "Least" at bounding box center [819, 218] width 0 height 0
click at [819, 226] on input "Least" at bounding box center [823, 225] width 9 height 14
radio input "true"
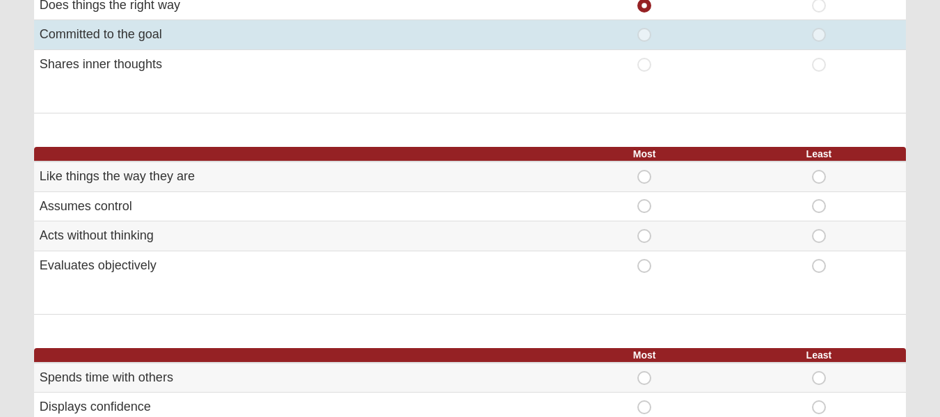
scroll to position [278, 0]
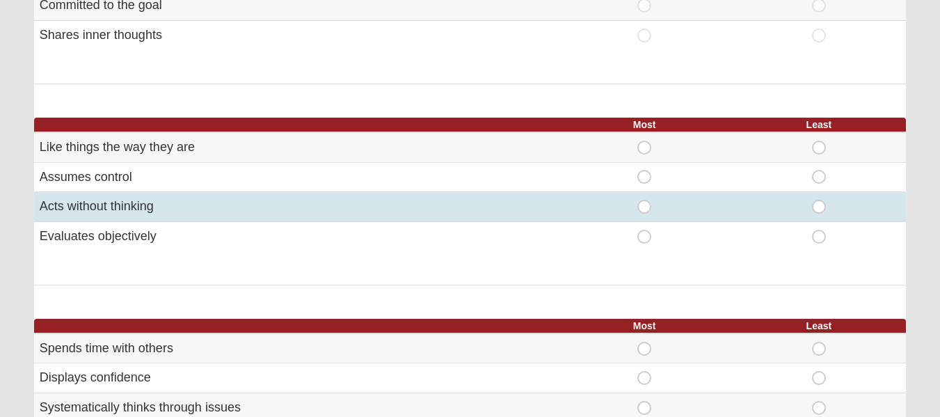
click at [819, 200] on span "Least" at bounding box center [819, 200] width 0 height 0
click at [819, 207] on input "Least" at bounding box center [823, 207] width 9 height 14
radio input "true"
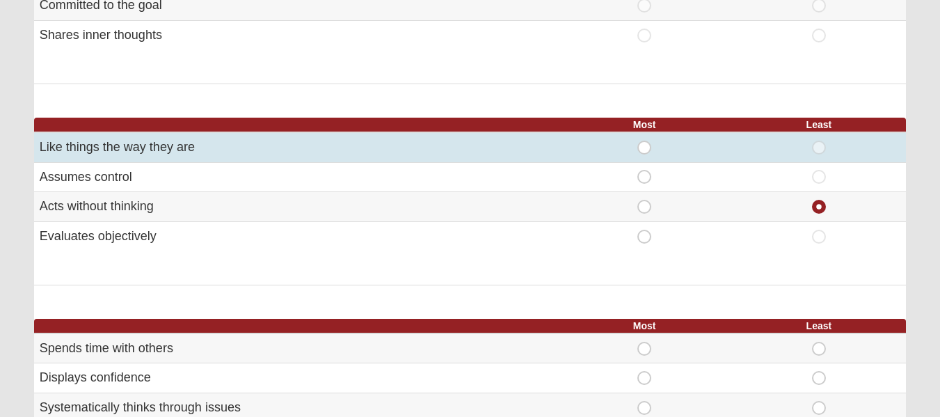
click at [644, 141] on span "Most" at bounding box center [644, 141] width 0 height 0
click at [644, 147] on input "Most" at bounding box center [648, 148] width 9 height 14
radio input "true"
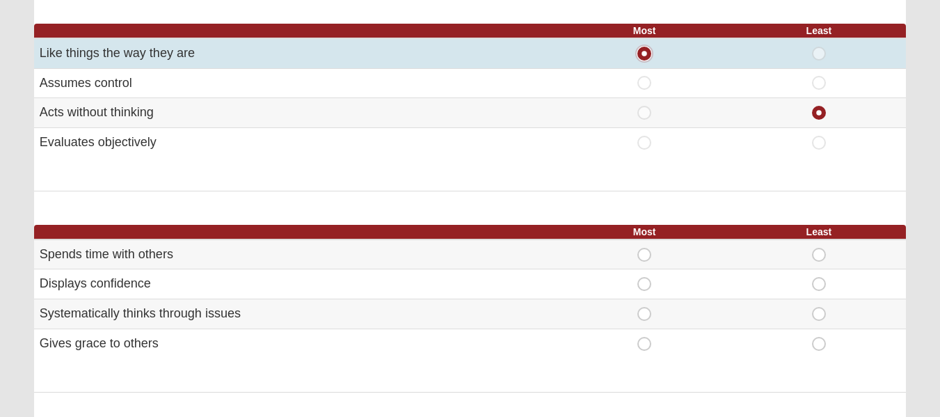
scroll to position [464, 0]
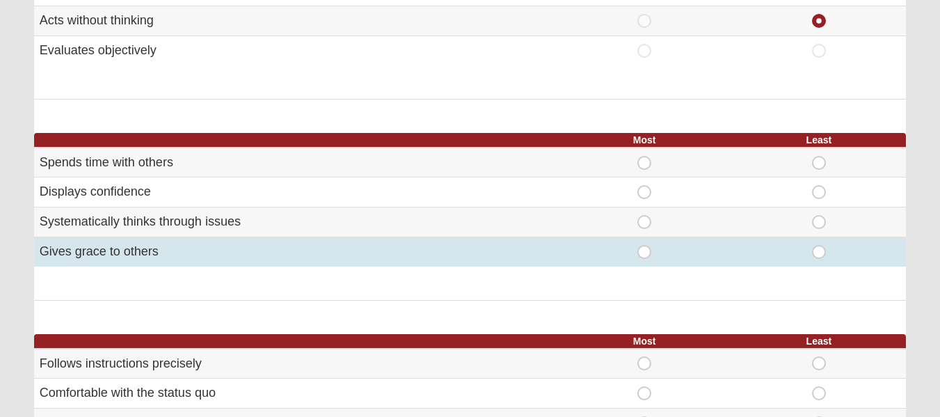
click at [644, 245] on span "Most" at bounding box center [644, 245] width 0 height 0
click at [644, 251] on input "Most" at bounding box center [648, 252] width 9 height 14
radio input "true"
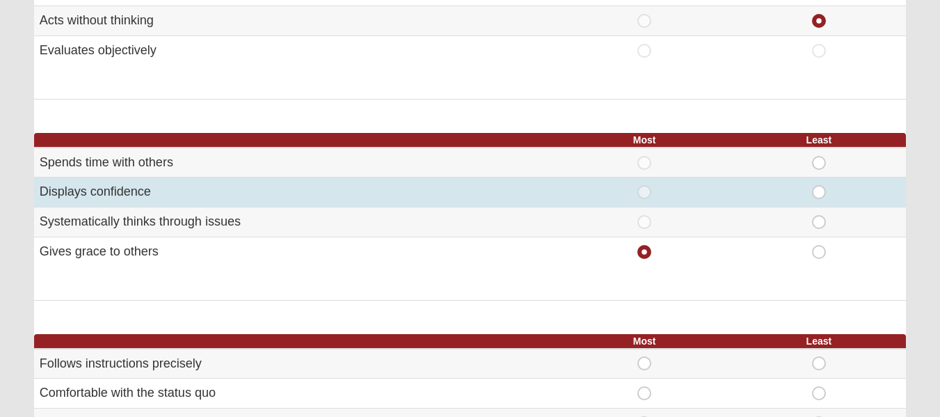
click at [819, 185] on span "Least" at bounding box center [819, 185] width 0 height 0
click at [819, 191] on input "Least" at bounding box center [823, 192] width 9 height 14
radio input "true"
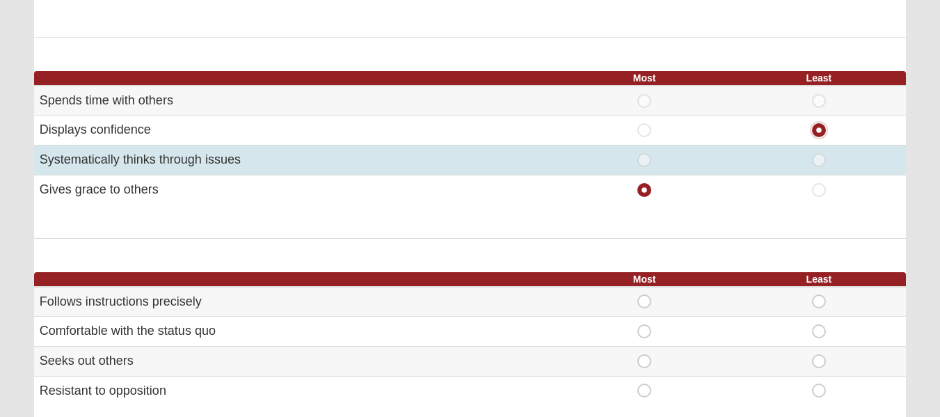
scroll to position [649, 0]
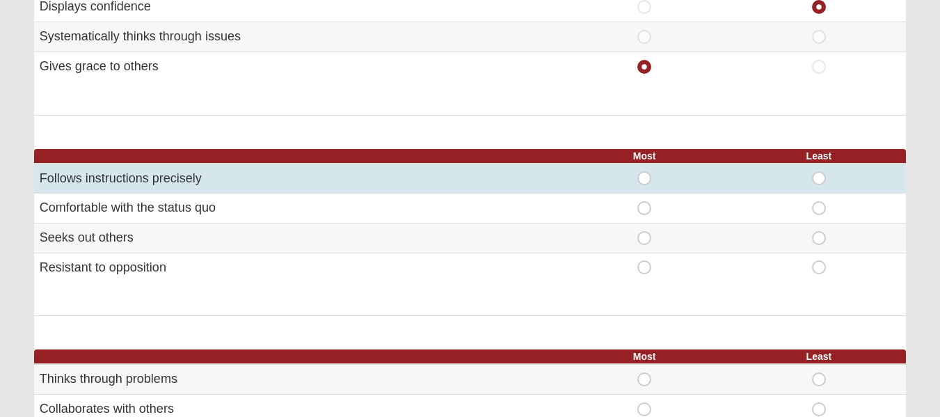
click at [644, 171] on span "Most" at bounding box center [644, 171] width 0 height 0
click at [650, 178] on input "Most" at bounding box center [648, 178] width 9 height 14
radio input "true"
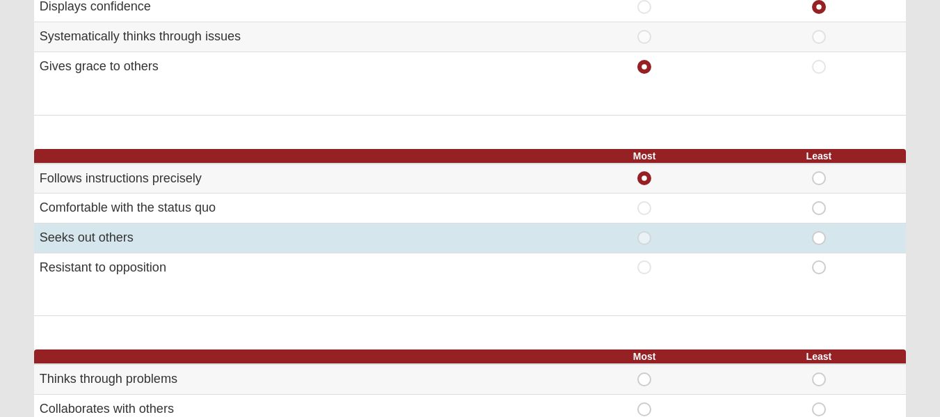
click at [819, 231] on span "Least" at bounding box center [819, 231] width 0 height 0
click at [819, 239] on input "Least" at bounding box center [823, 238] width 9 height 14
radio input "true"
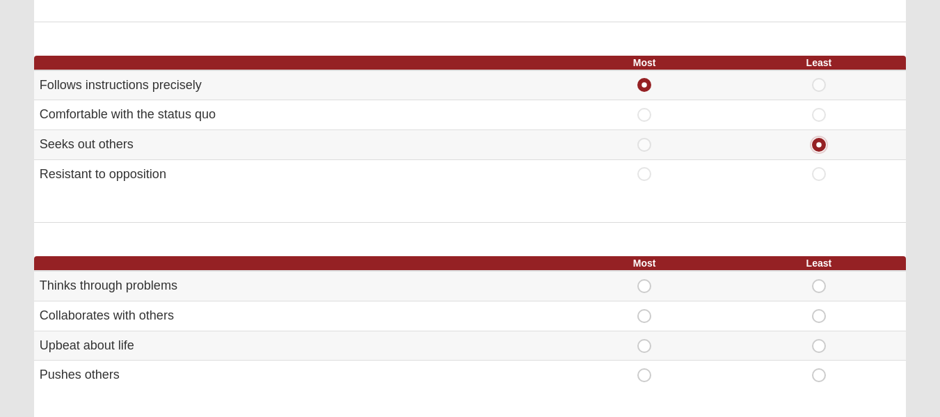
scroll to position [835, 0]
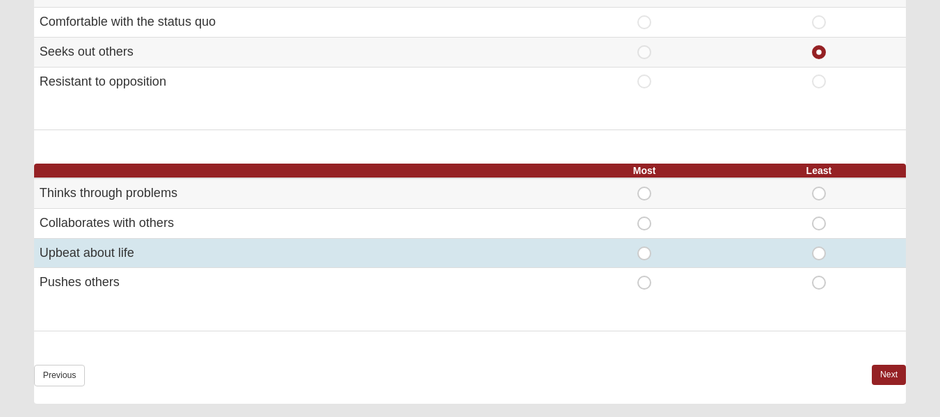
click at [819, 246] on span "Least" at bounding box center [819, 246] width 0 height 0
click at [821, 253] on input "Least" at bounding box center [823, 253] width 9 height 14
radio input "true"
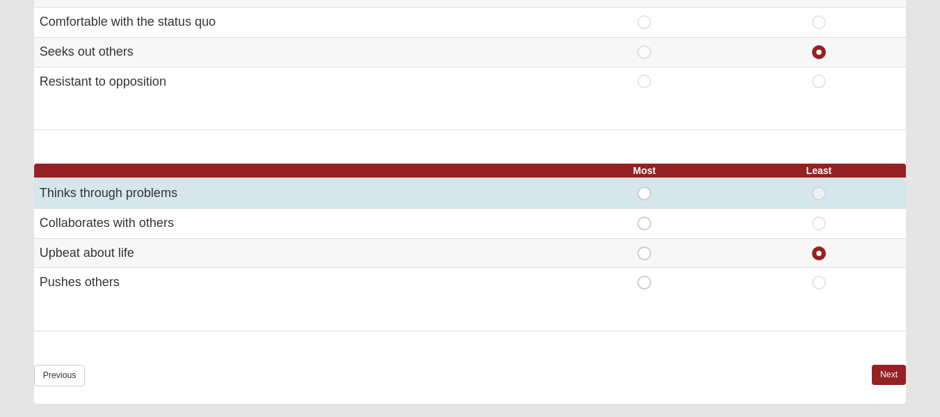
click at [644, 186] on span "Most" at bounding box center [644, 186] width 0 height 0
click at [644, 196] on input "Most" at bounding box center [648, 193] width 9 height 14
radio input "true"
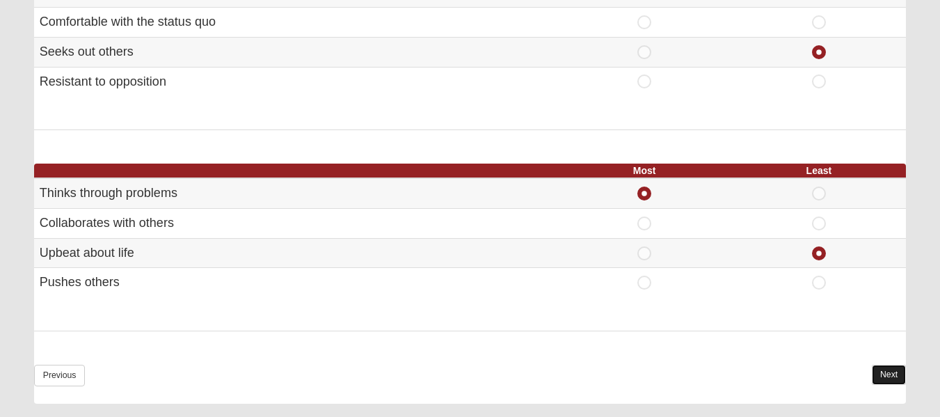
click at [889, 371] on link "Next" at bounding box center [889, 375] width 34 height 20
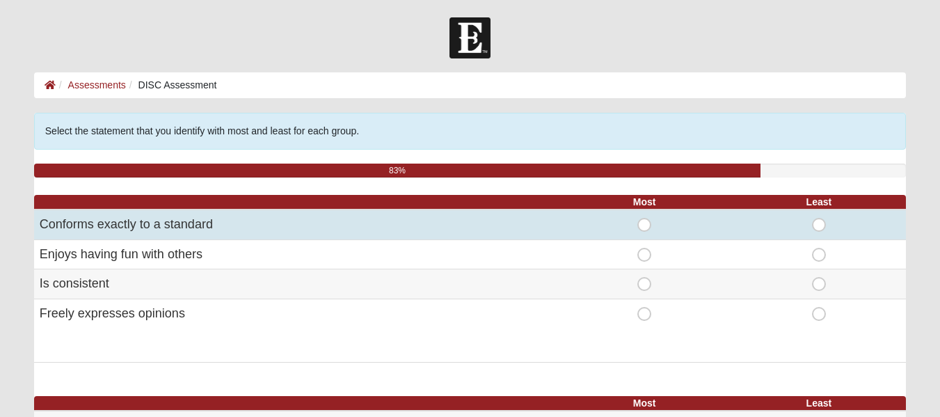
click at [644, 218] on span "Most" at bounding box center [644, 218] width 0 height 0
click at [644, 226] on input "Most" at bounding box center [648, 225] width 9 height 14
radio input "true"
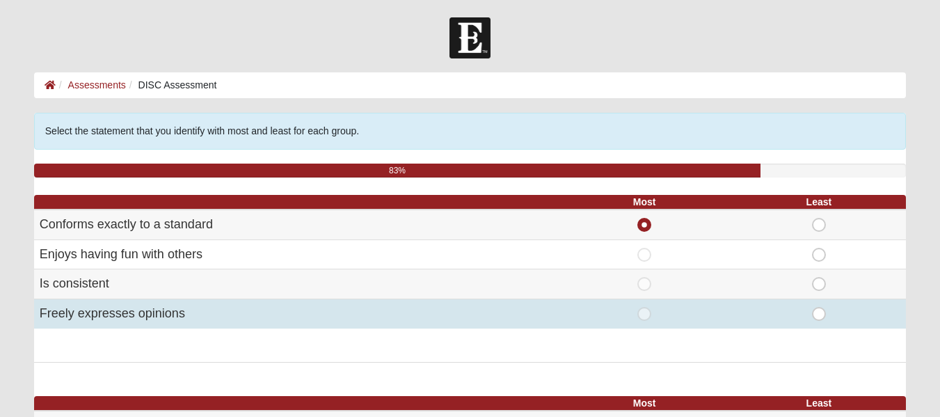
click at [819, 307] on span "Least" at bounding box center [819, 307] width 0 height 0
click at [819, 314] on input "Least" at bounding box center [823, 314] width 9 height 14
radio input "true"
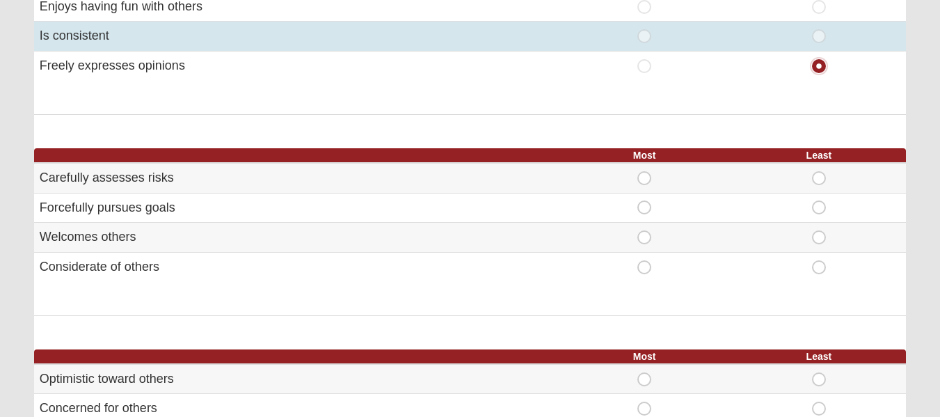
scroll to position [278, 0]
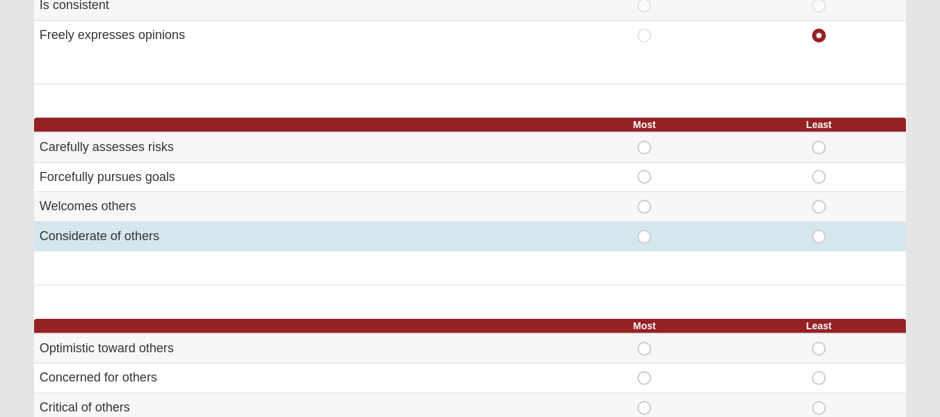
click at [644, 230] on span "Most" at bounding box center [644, 230] width 0 height 0
click at [645, 238] on input "Most" at bounding box center [648, 237] width 9 height 14
radio input "true"
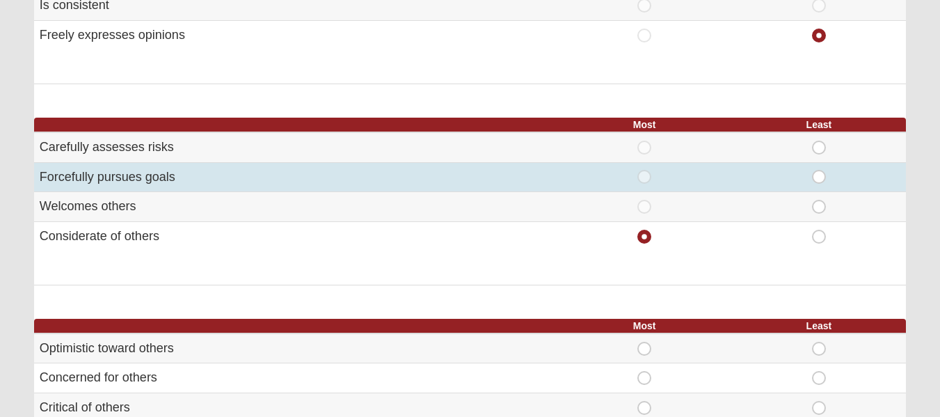
click at [819, 170] on span "Least" at bounding box center [819, 170] width 0 height 0
click at [819, 177] on input "Least" at bounding box center [823, 177] width 9 height 14
radio input "true"
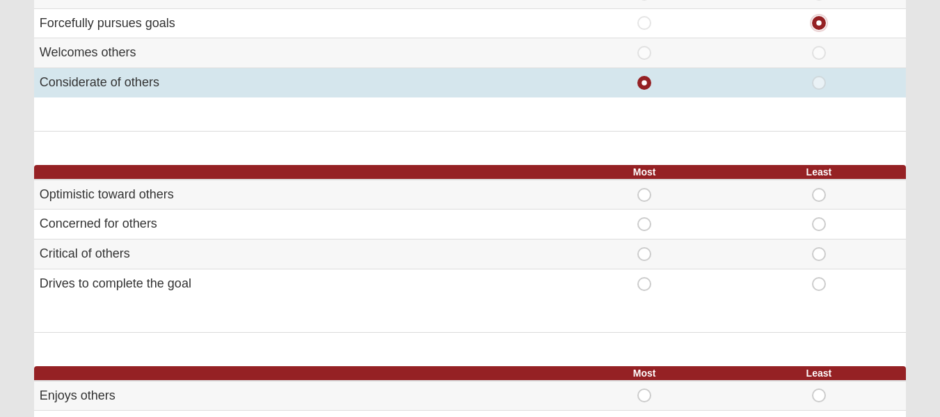
scroll to position [464, 0]
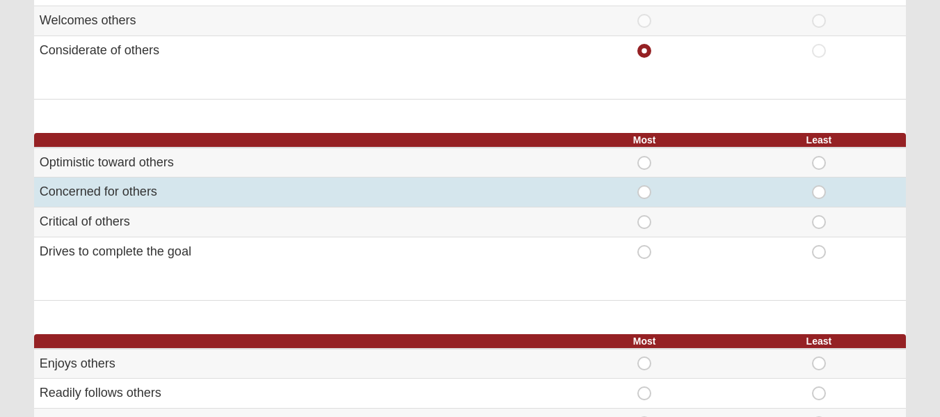
click at [644, 185] on span "Most" at bounding box center [644, 185] width 0 height 0
click at [644, 190] on input "Most" at bounding box center [648, 192] width 9 height 14
radio input "true"
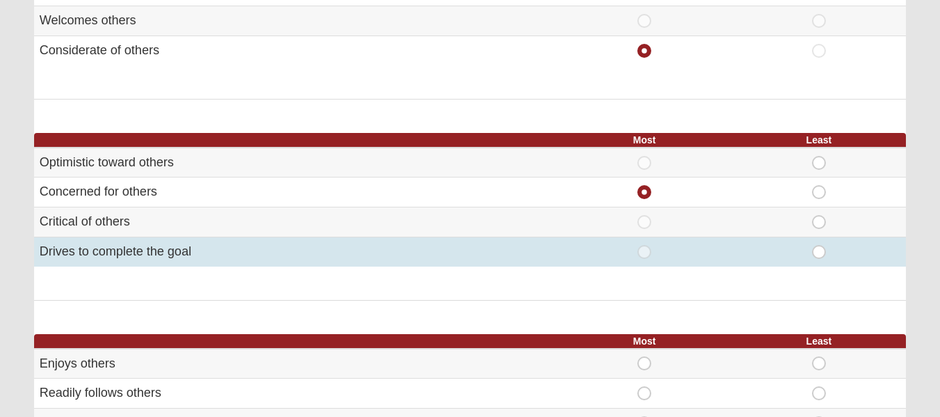
click at [819, 245] on span "Least" at bounding box center [819, 245] width 0 height 0
click at [819, 251] on input "Least" at bounding box center [823, 252] width 9 height 14
radio input "true"
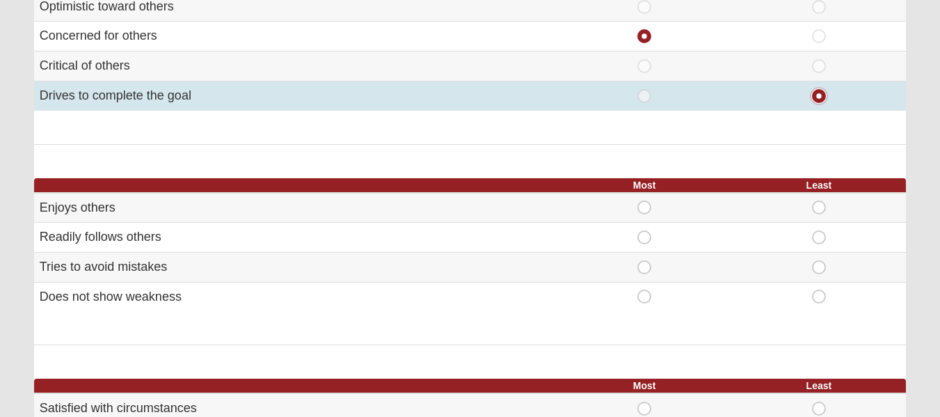
scroll to position [649, 0]
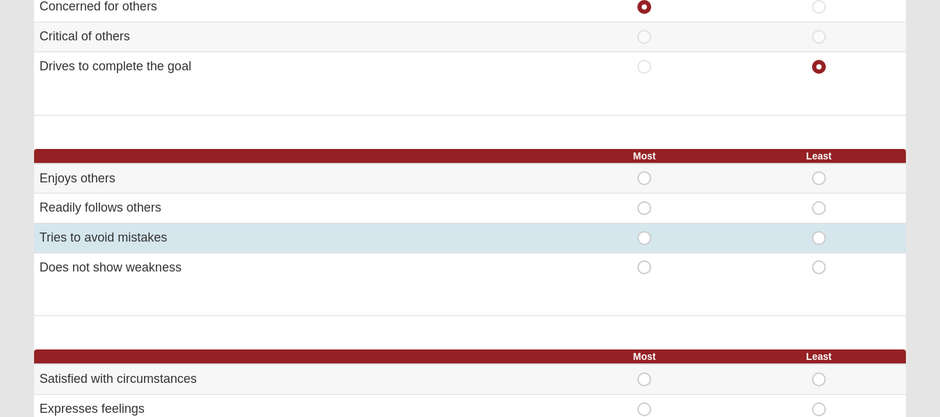
click at [644, 231] on span "Most" at bounding box center [644, 231] width 0 height 0
click at [644, 235] on input "Most" at bounding box center [648, 238] width 9 height 14
radio input "true"
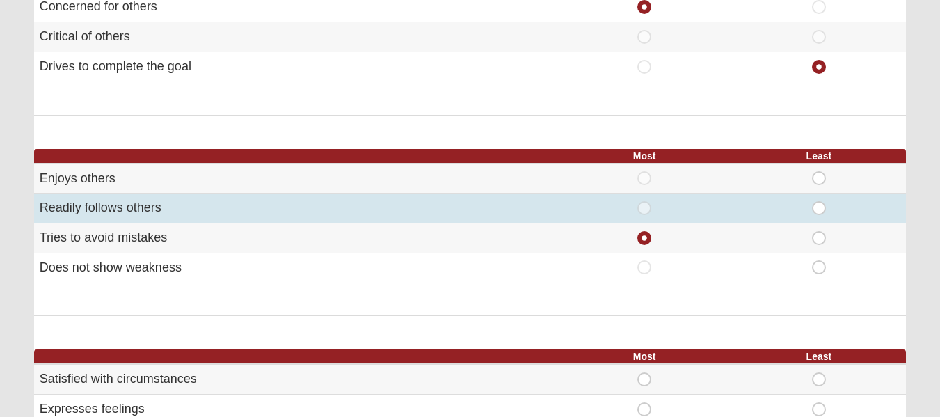
click at [819, 201] on span "Least" at bounding box center [819, 201] width 0 height 0
click at [819, 208] on input "Least" at bounding box center [823, 208] width 9 height 14
radio input "true"
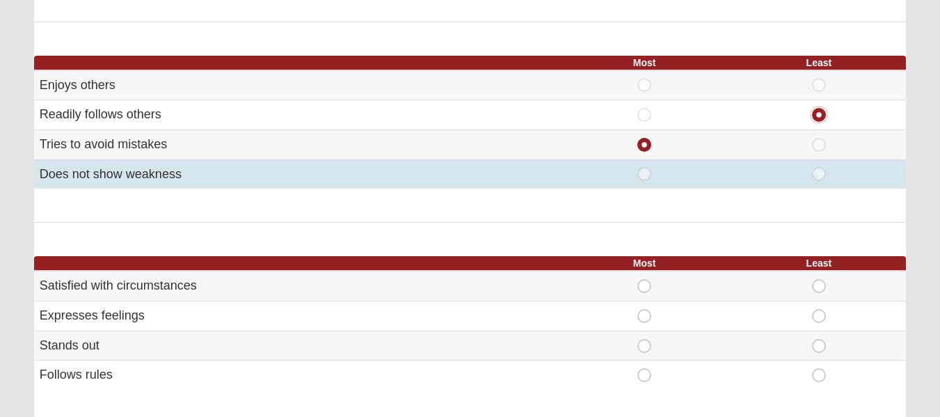
scroll to position [835, 0]
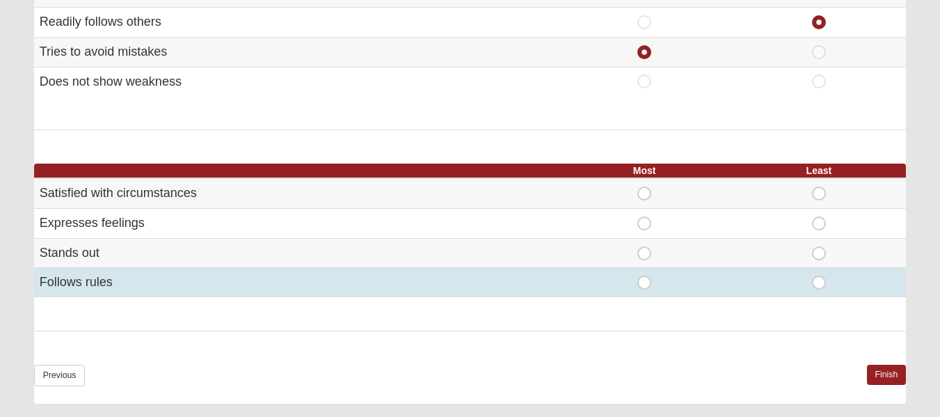
click at [644, 276] on span "Most" at bounding box center [644, 276] width 0 height 0
click at [647, 283] on input "Most" at bounding box center [648, 283] width 9 height 14
radio input "true"
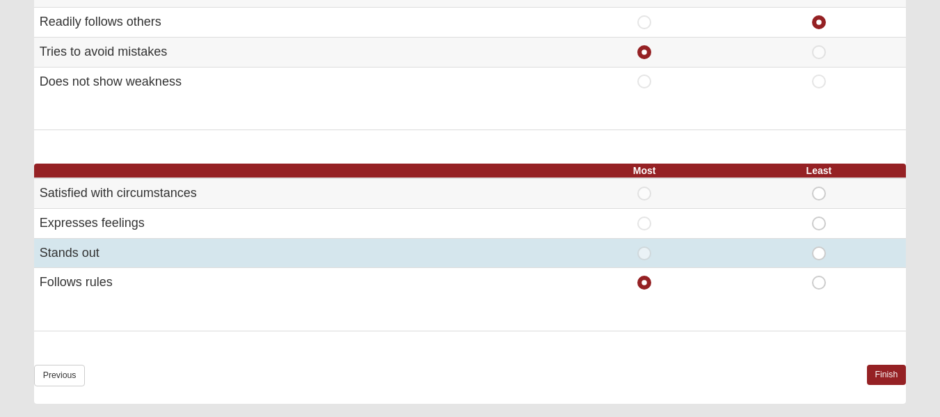
click at [819, 246] on span "Least" at bounding box center [819, 246] width 0 height 0
click at [819, 255] on input "Least" at bounding box center [823, 253] width 9 height 14
radio input "true"
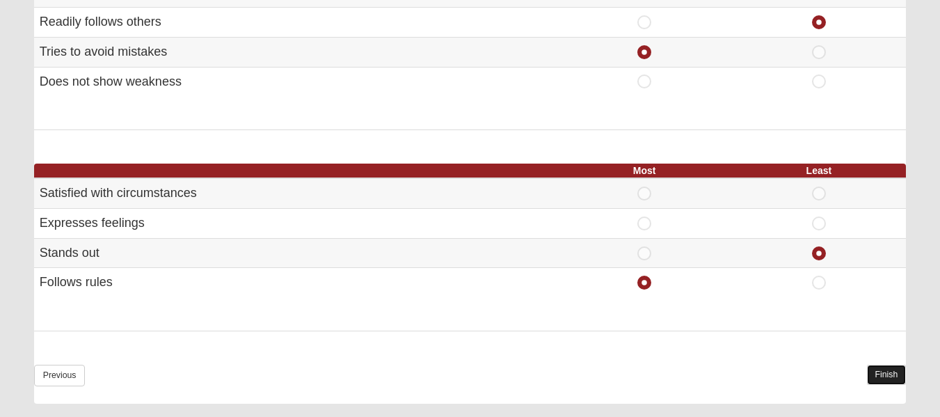
click at [891, 373] on link "Finish" at bounding box center [887, 375] width 40 height 20
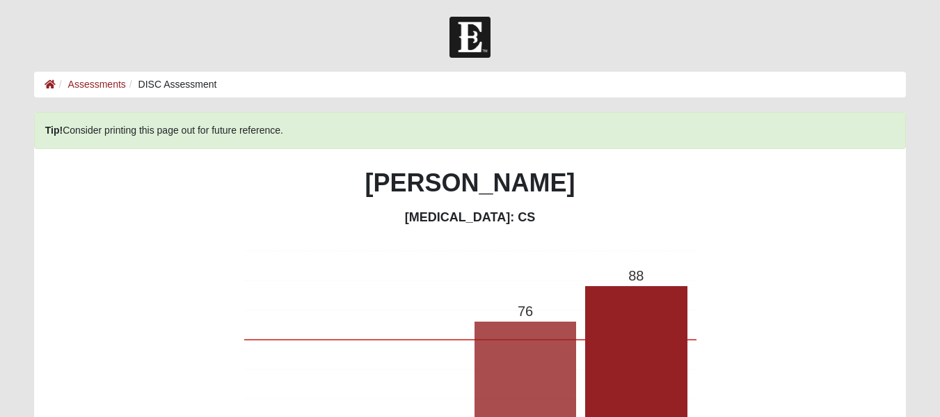
scroll to position [0, 0]
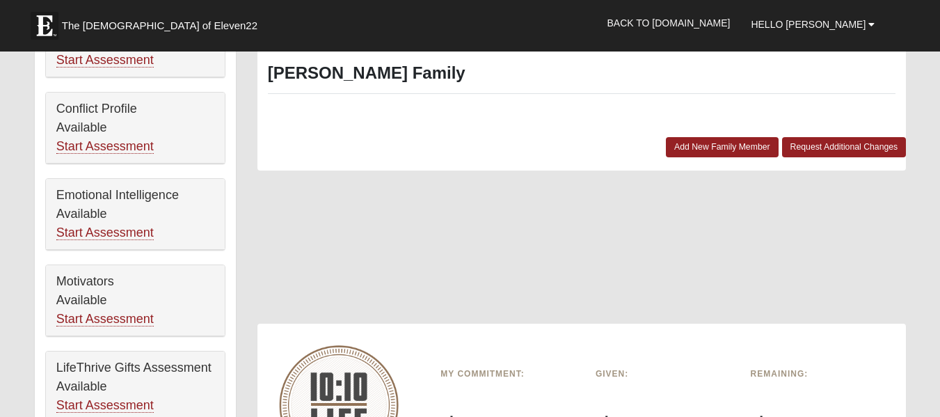
scroll to position [742, 0]
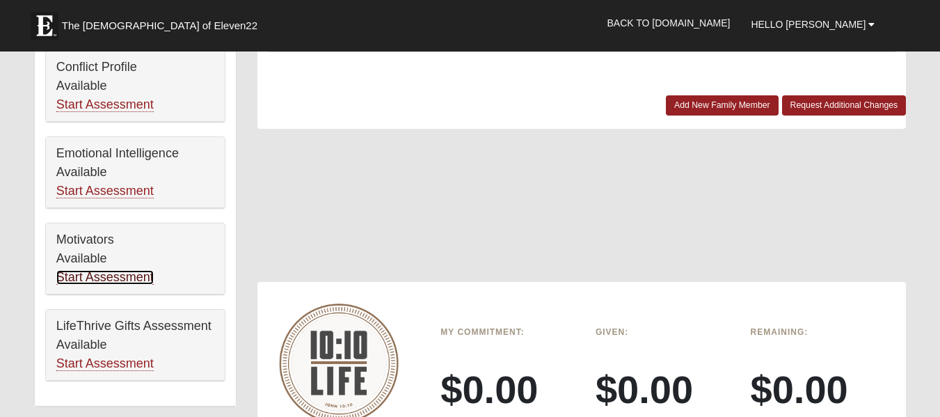
click at [112, 270] on link "Start Assessment" at bounding box center [104, 277] width 97 height 15
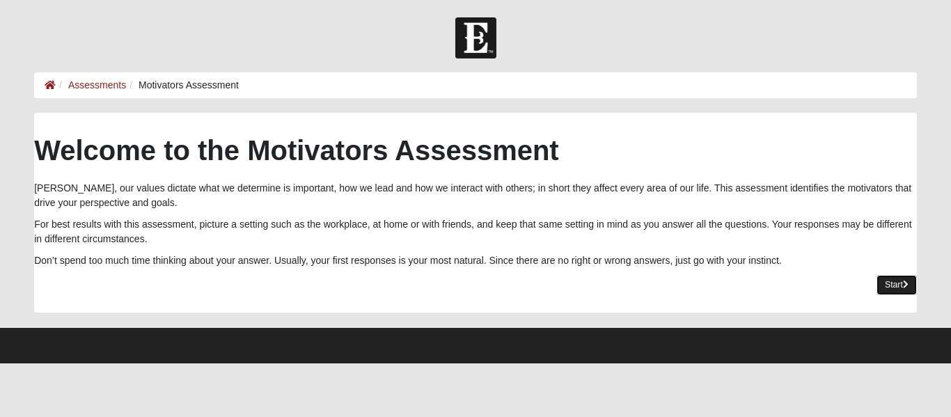
click at [896, 283] on link "Start" at bounding box center [896, 285] width 40 height 20
